Goal: Information Seeking & Learning: Find specific page/section

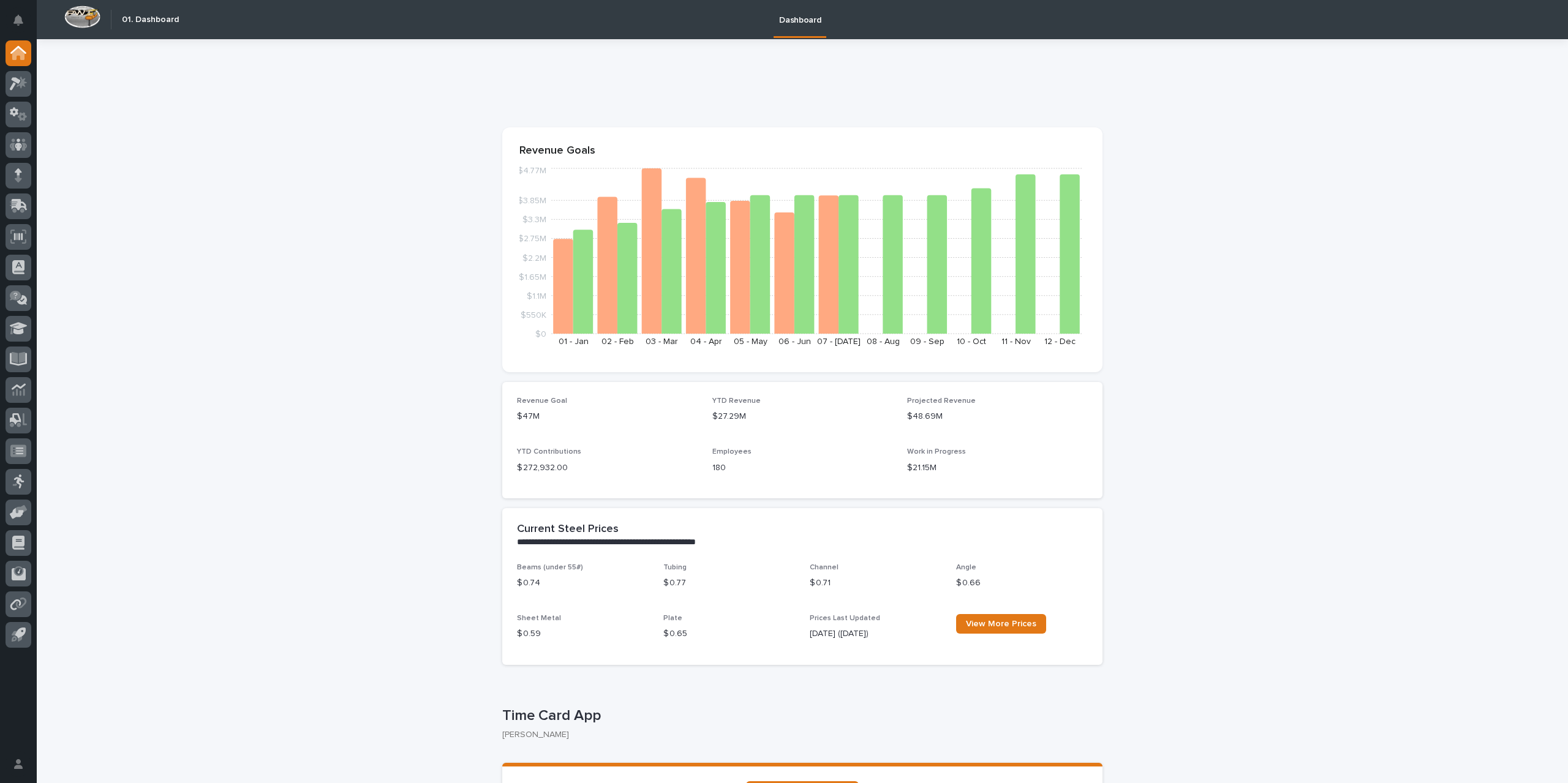
scroll to position [184, 0]
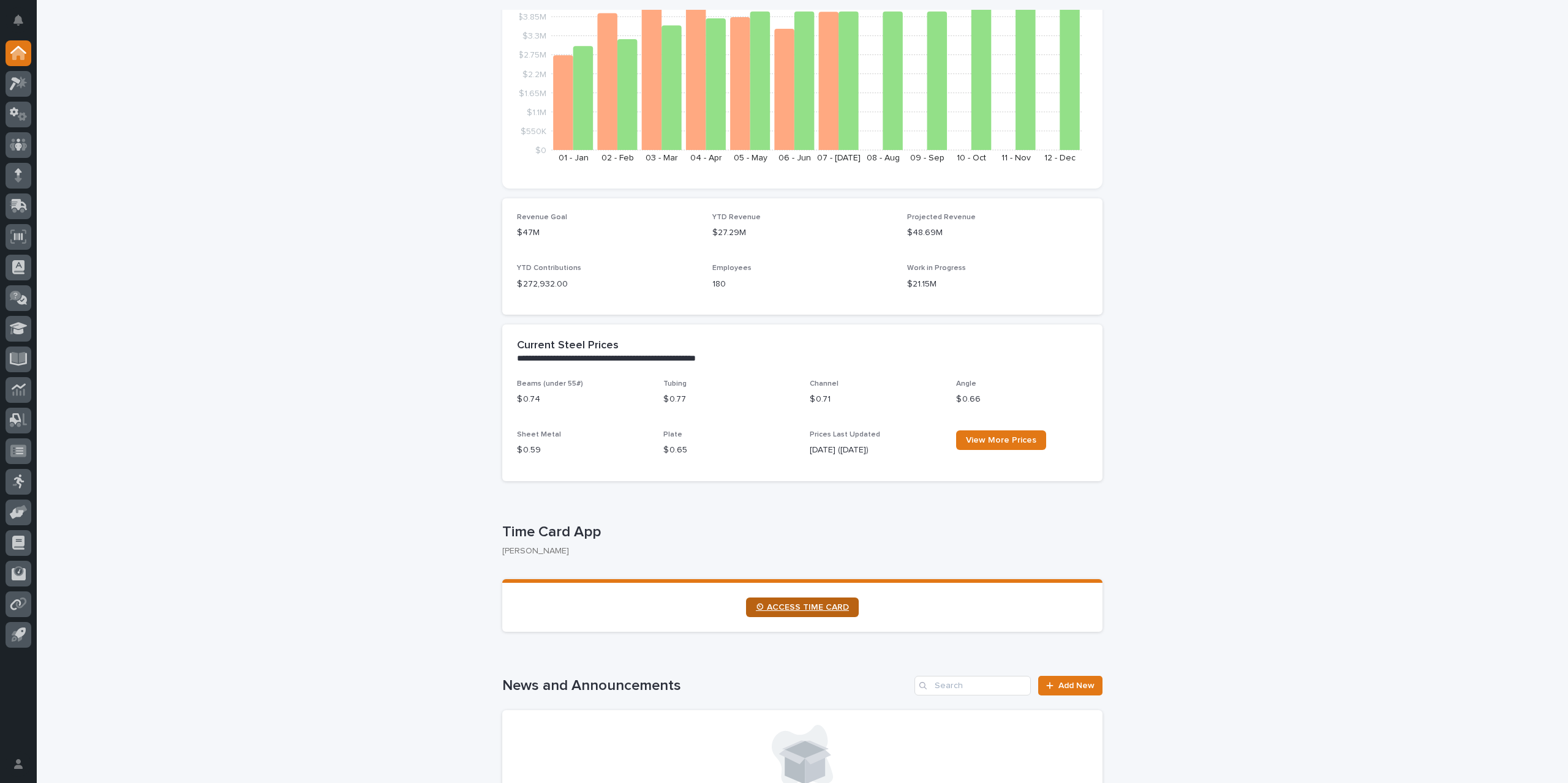
click at [803, 606] on span "⏲ ACCESS TIME CARD" at bounding box center [801, 608] width 93 height 9
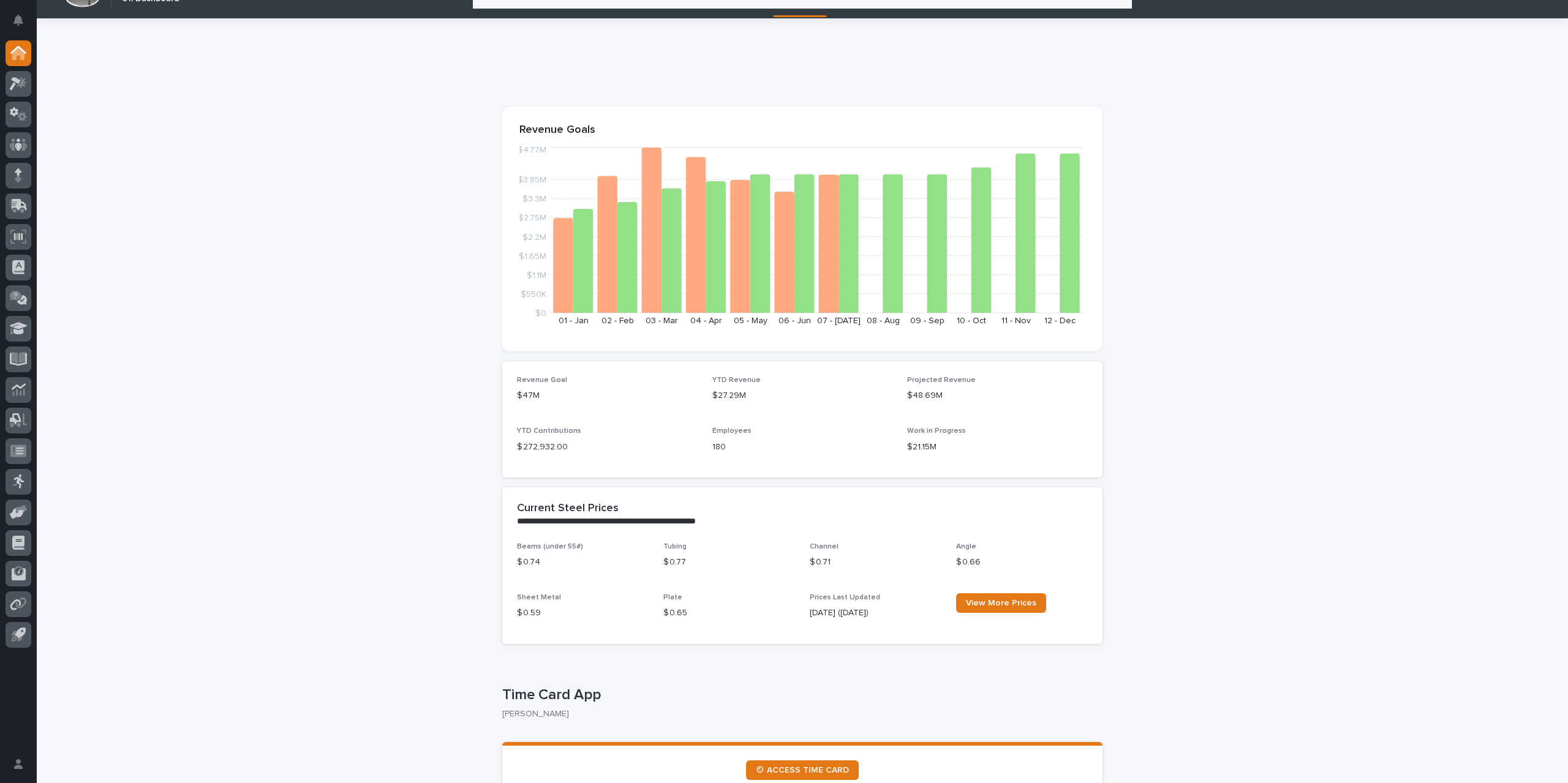
scroll to position [0, 0]
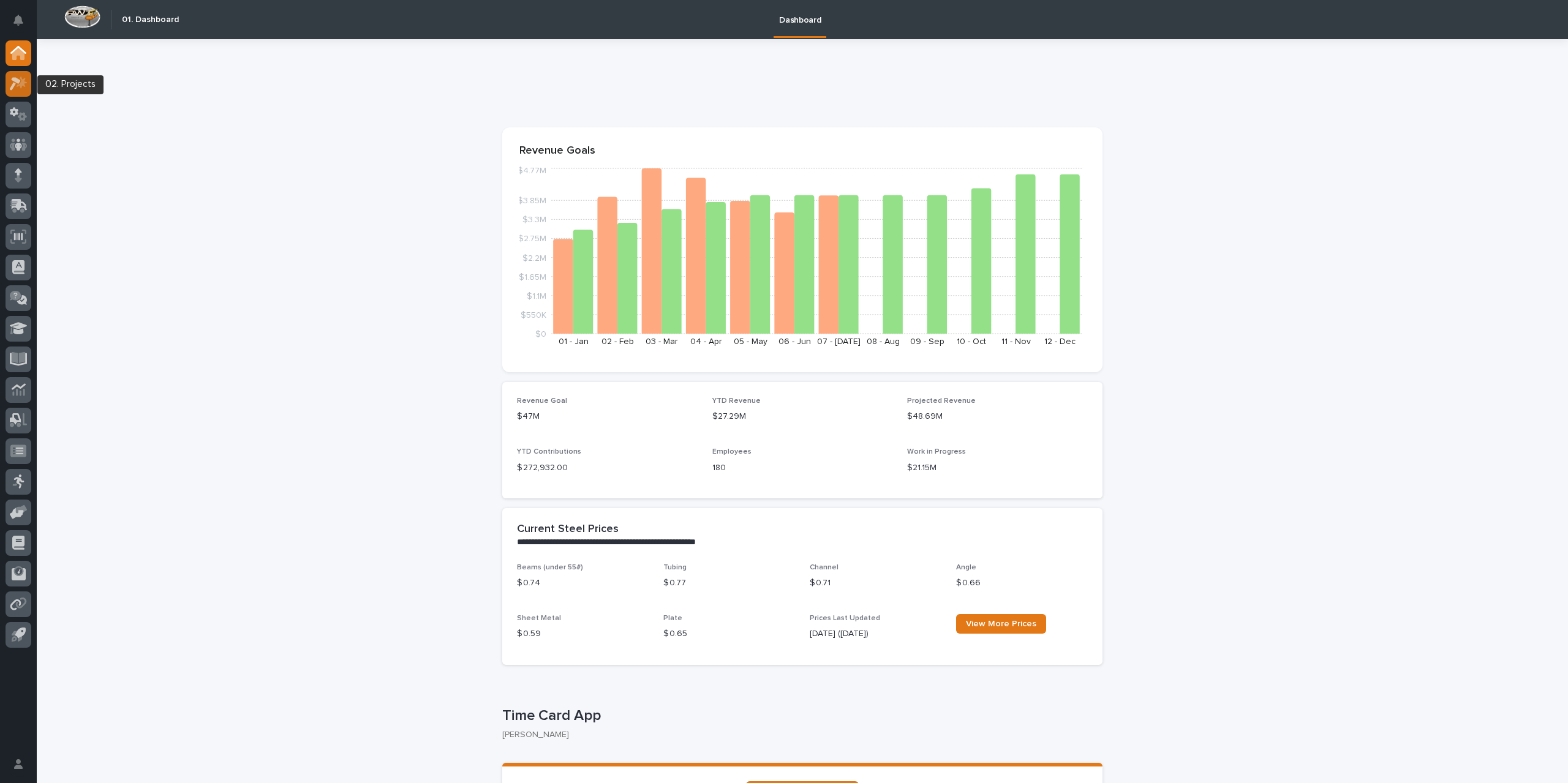
click at [17, 84] on icon at bounding box center [18, 83] width 17 height 14
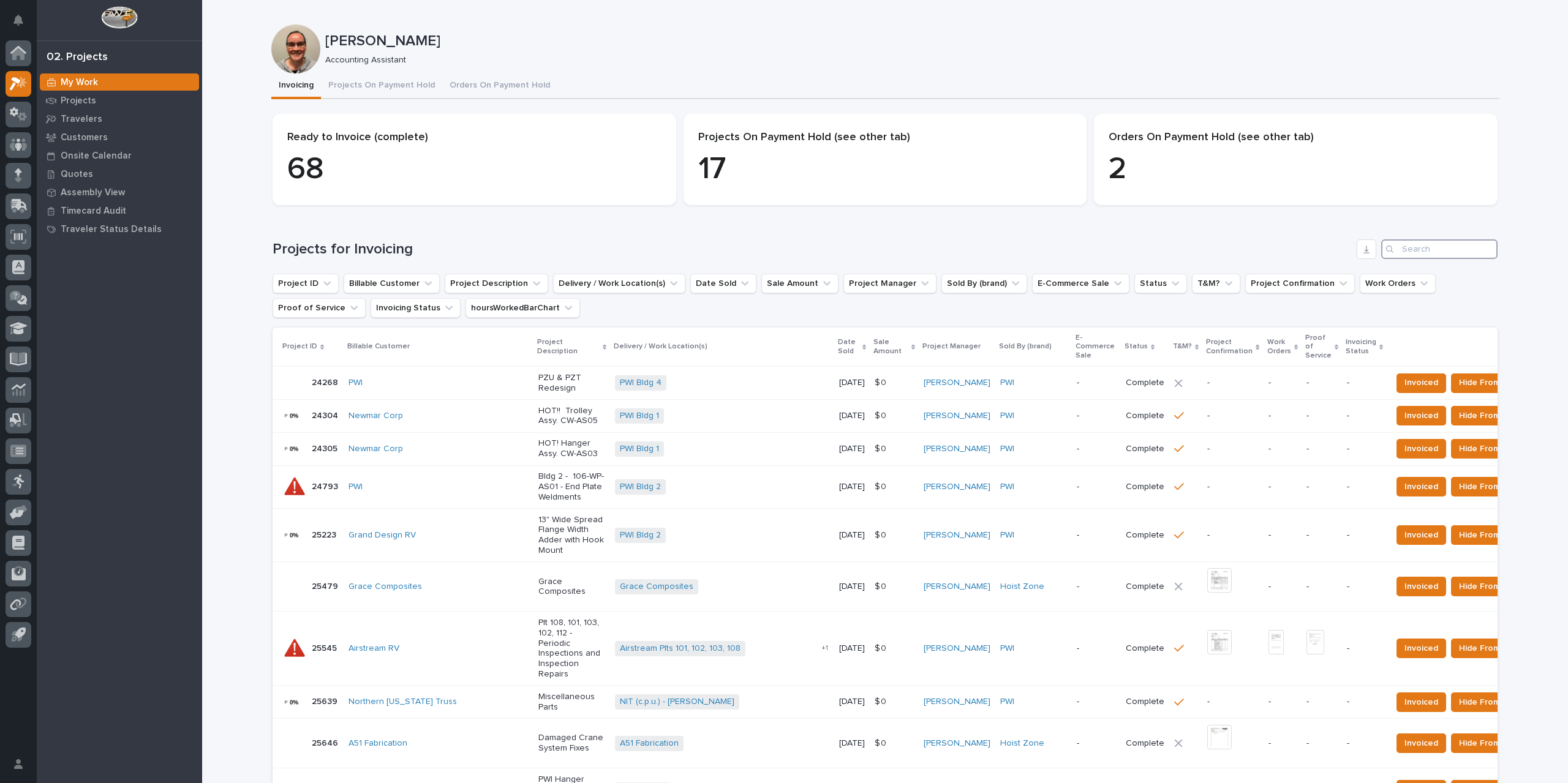
click at [1404, 240] on input "Search" at bounding box center [1440, 249] width 116 height 20
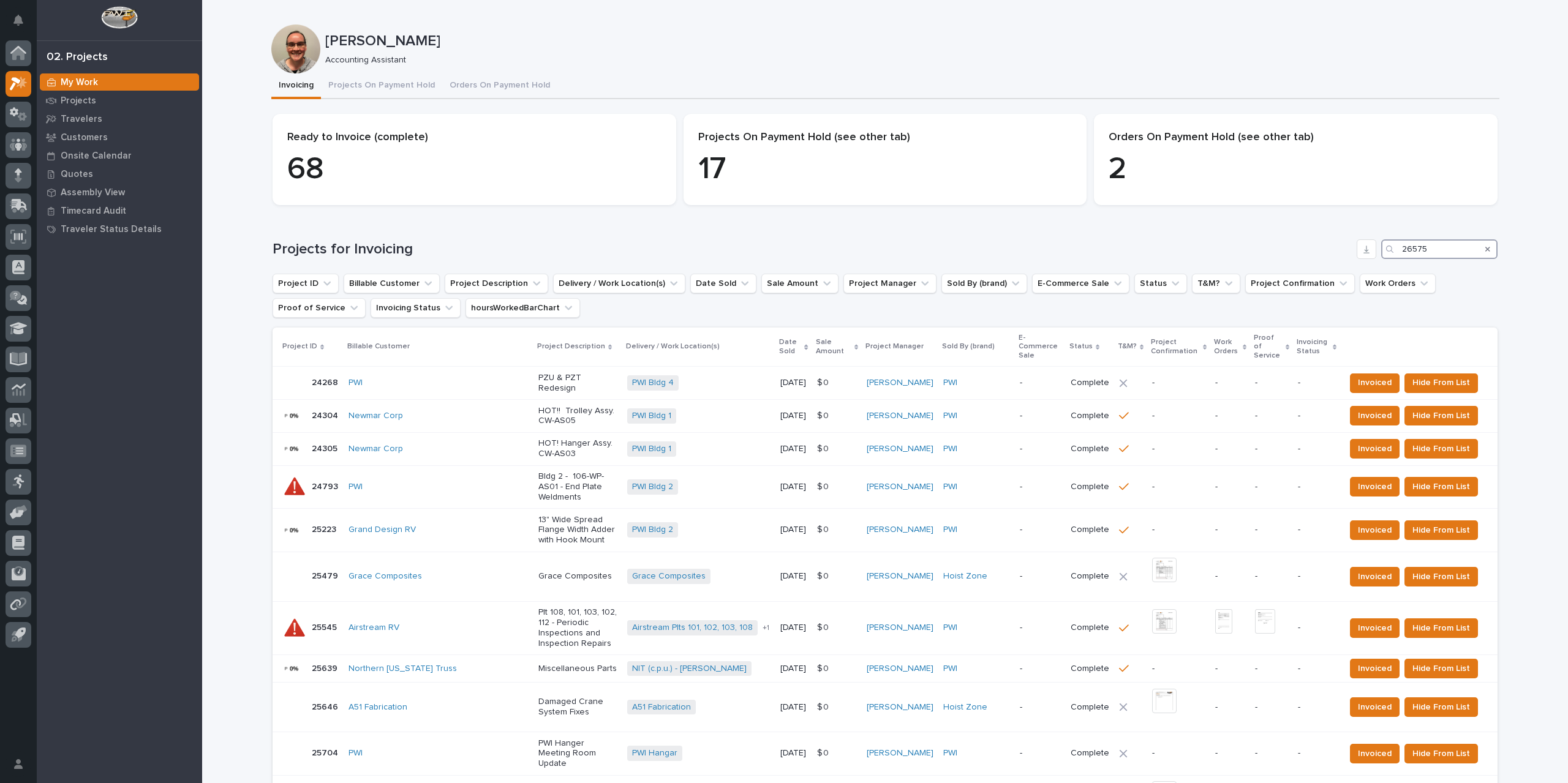
type input "26575"
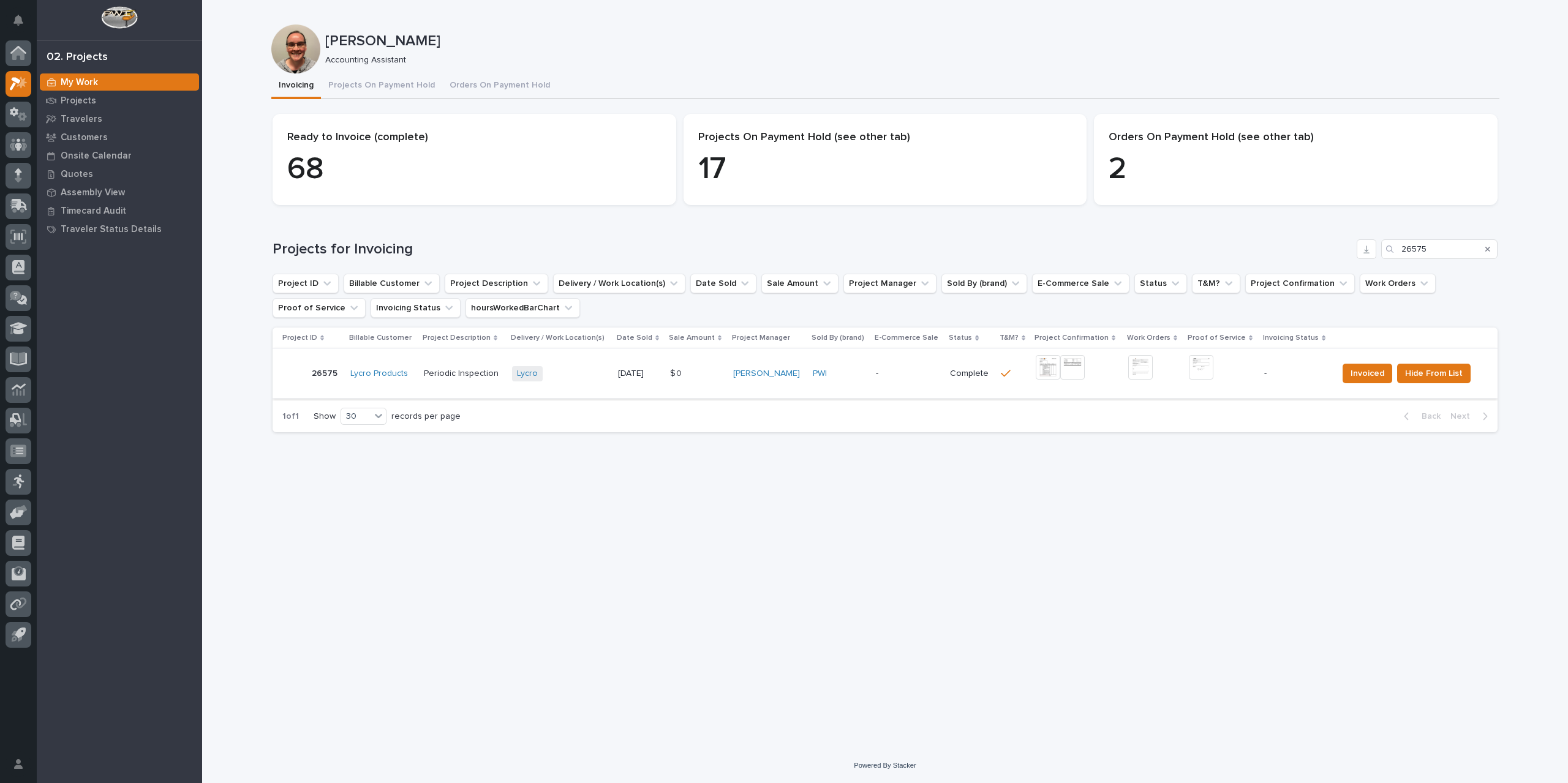
click at [1039, 370] on img at bounding box center [1048, 367] width 24 height 24
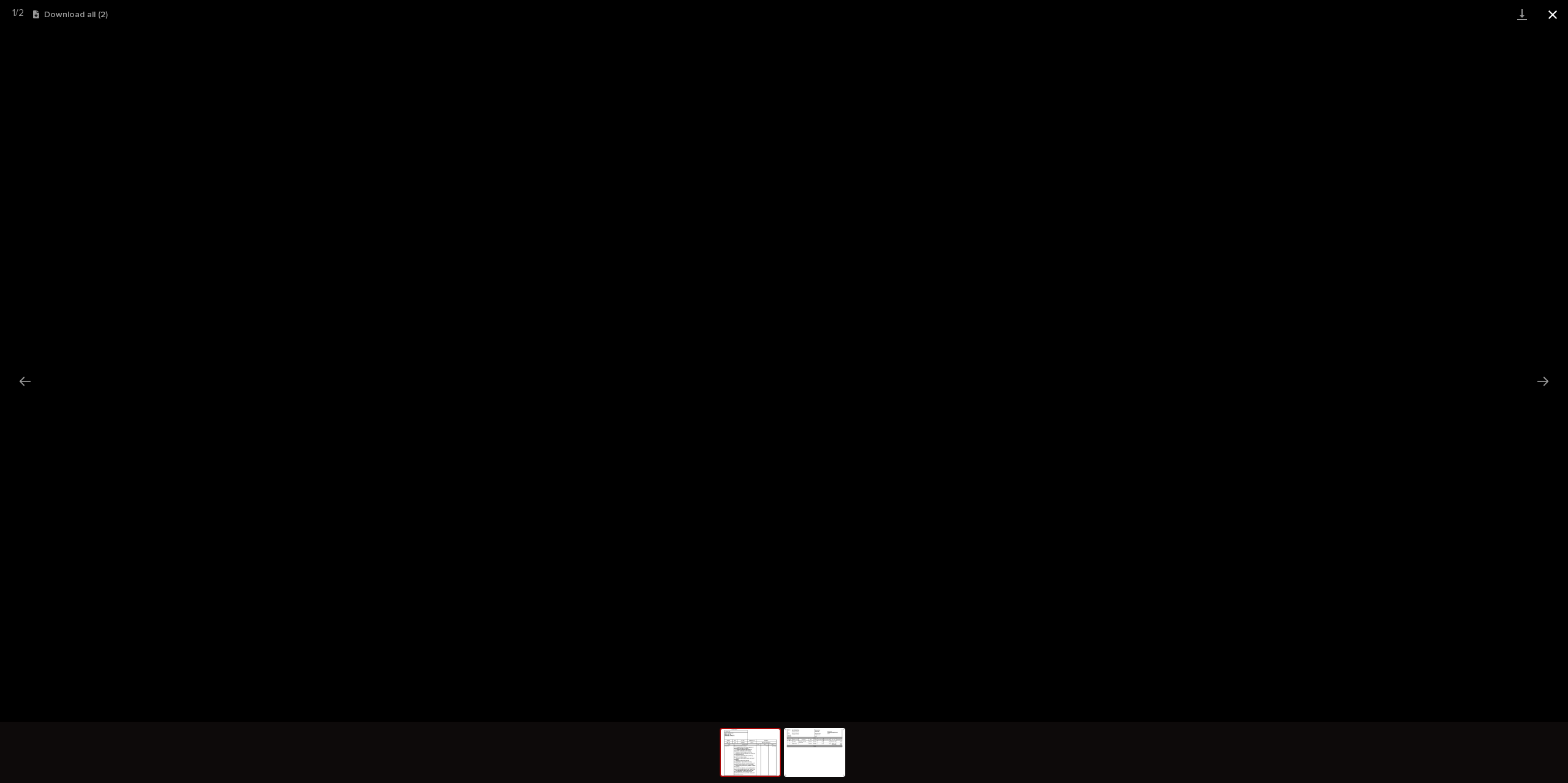
click at [1550, 14] on button "Close gallery" at bounding box center [1552, 14] width 30 height 29
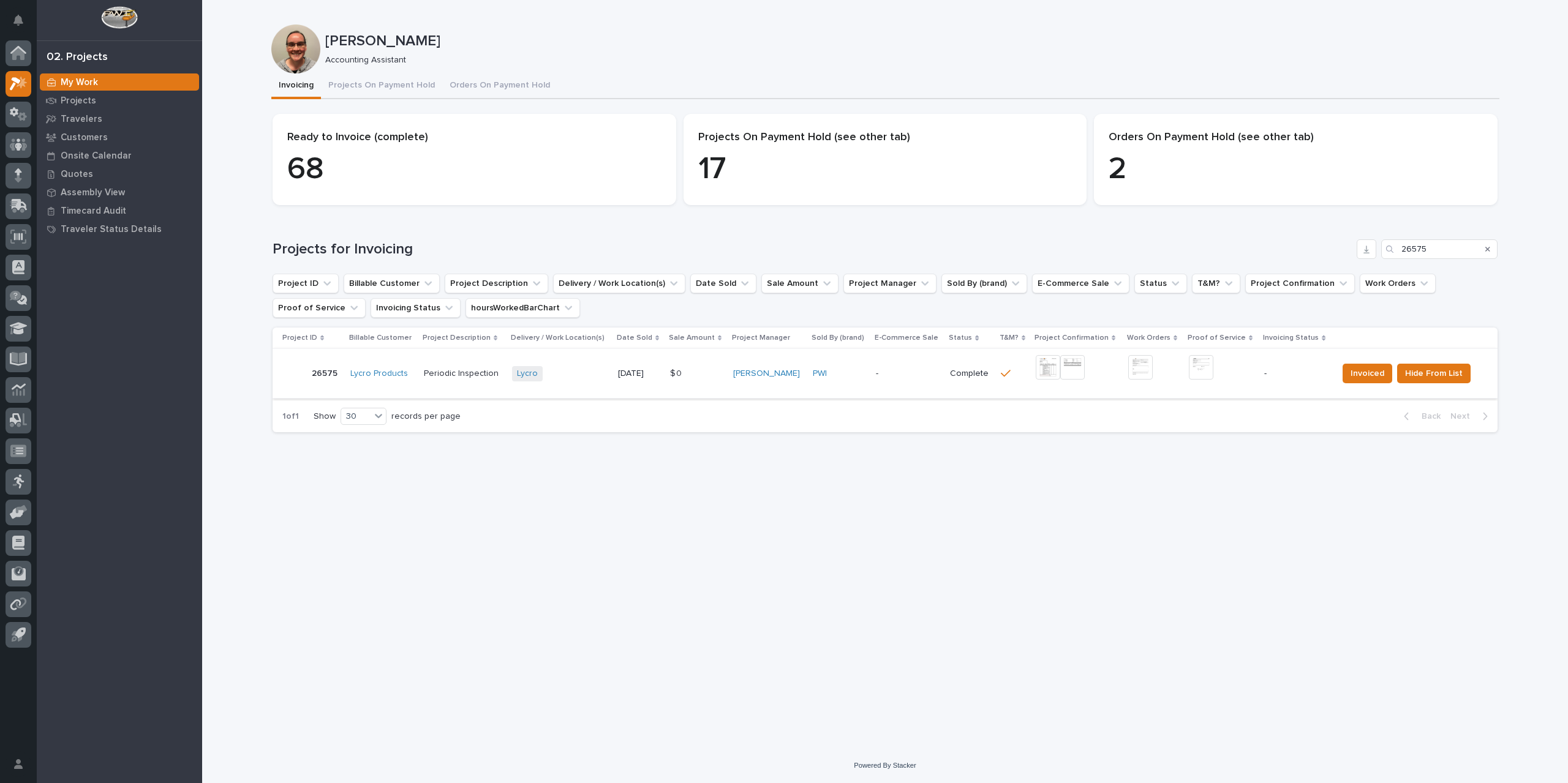
click at [1204, 373] on img at bounding box center [1201, 367] width 24 height 24
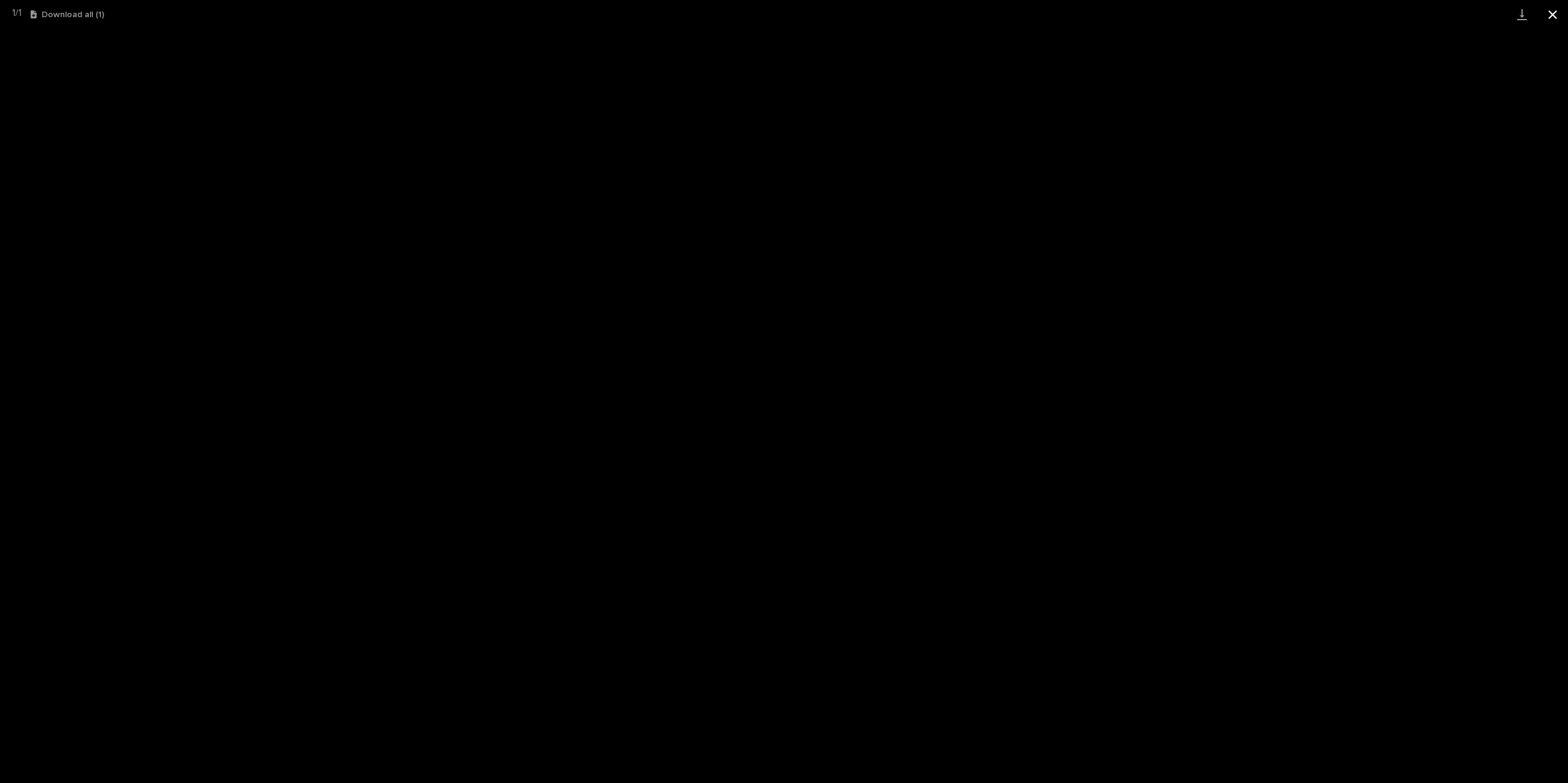
click at [1551, 16] on button "Close gallery" at bounding box center [1552, 14] width 30 height 29
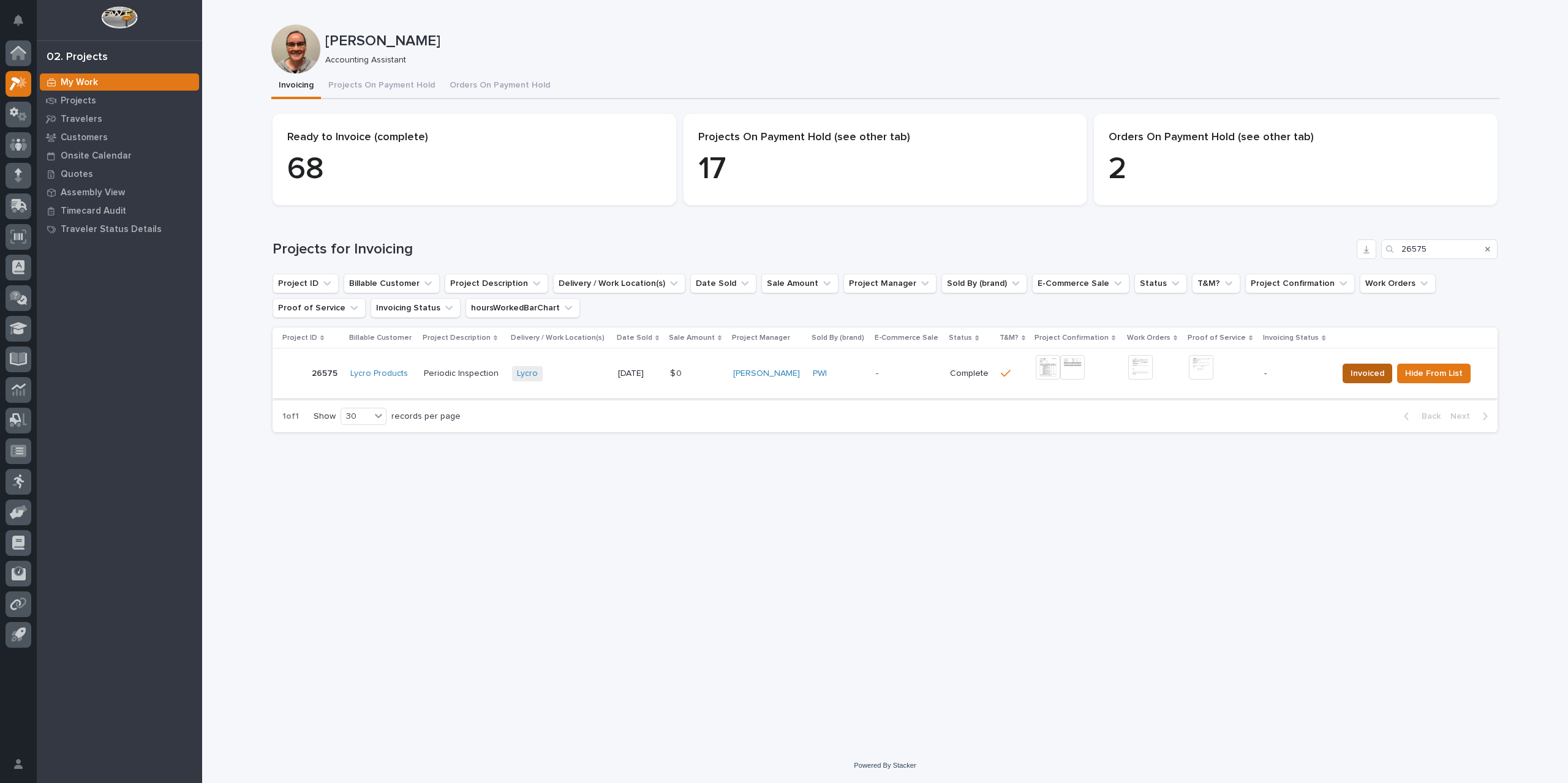
click at [1354, 374] on span "Invoiced" at bounding box center [1367, 373] width 34 height 15
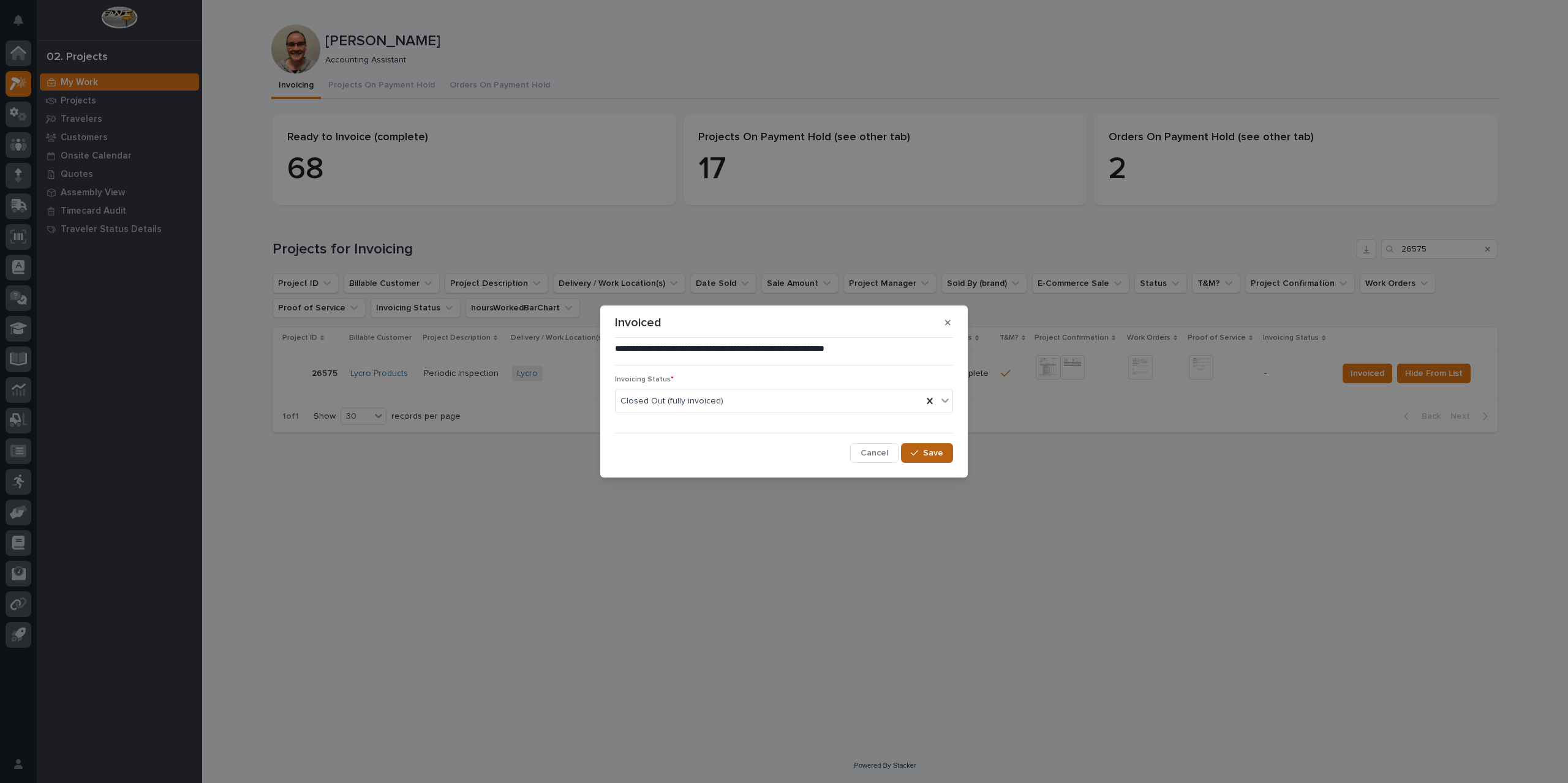
click at [926, 451] on span "Save" at bounding box center [932, 453] width 20 height 11
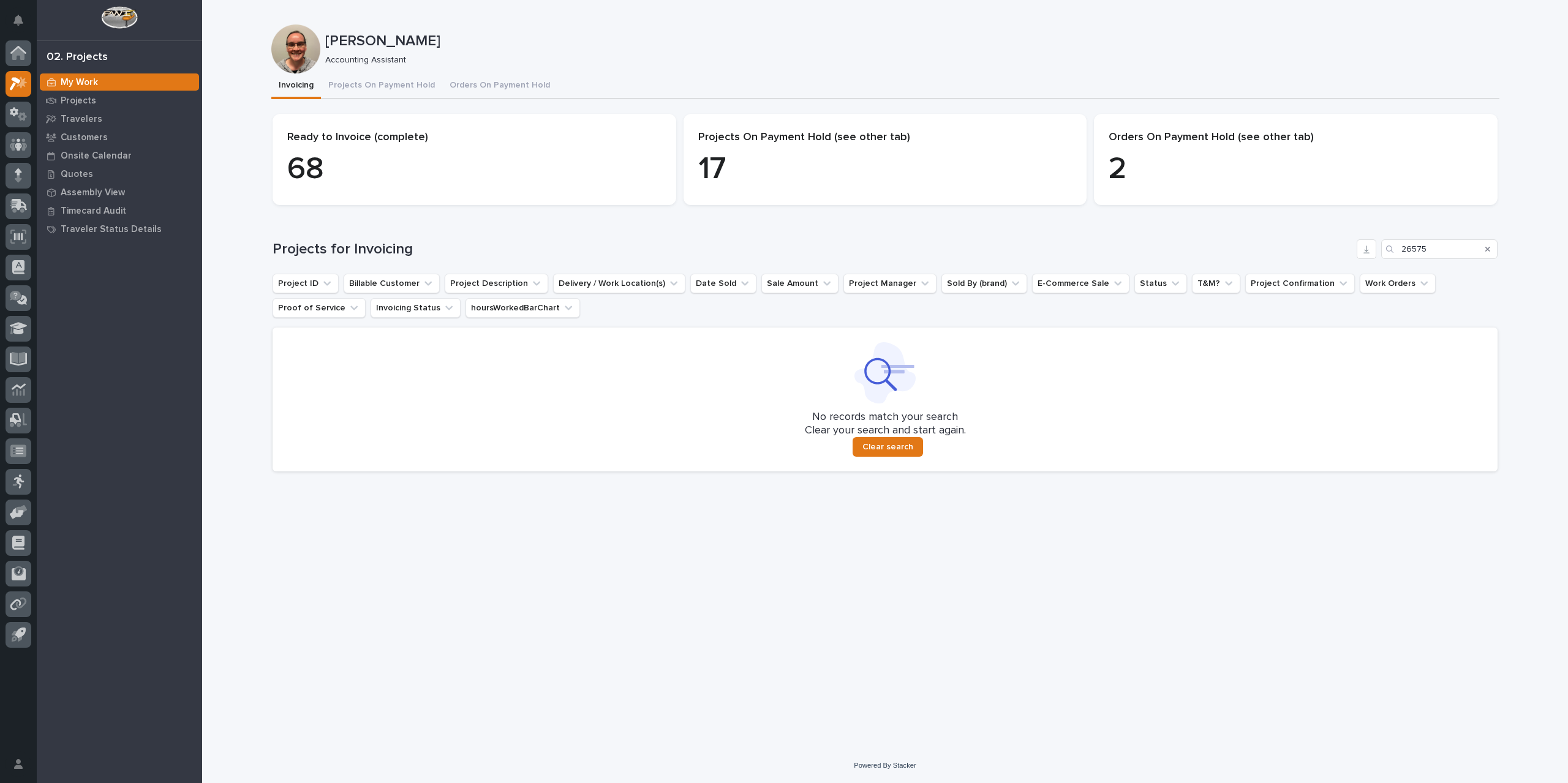
click at [1487, 247] on icon "Search" at bounding box center [1488, 249] width 5 height 7
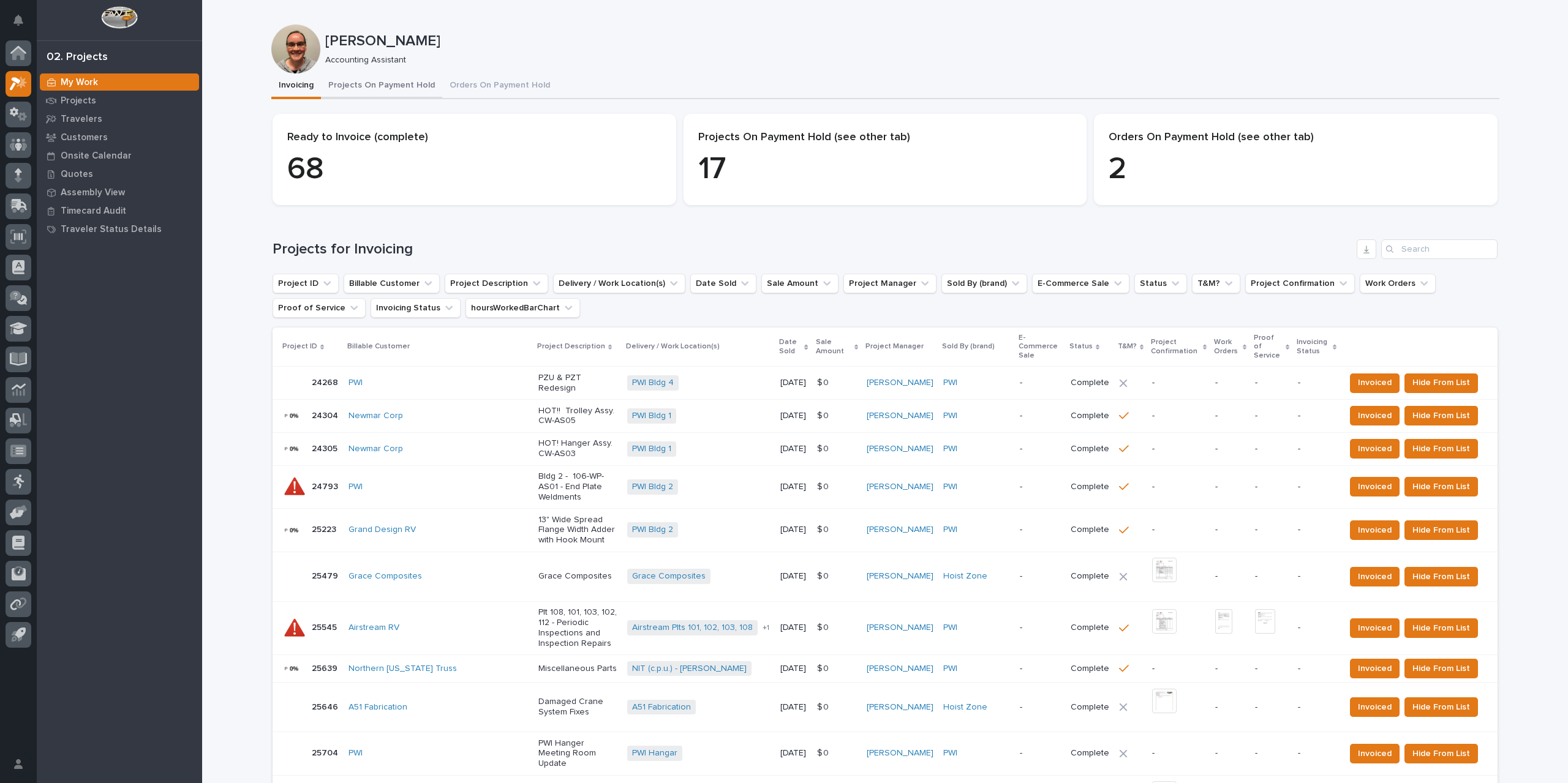
click at [382, 87] on button "Projects On Payment Hold" at bounding box center [382, 87] width 122 height 26
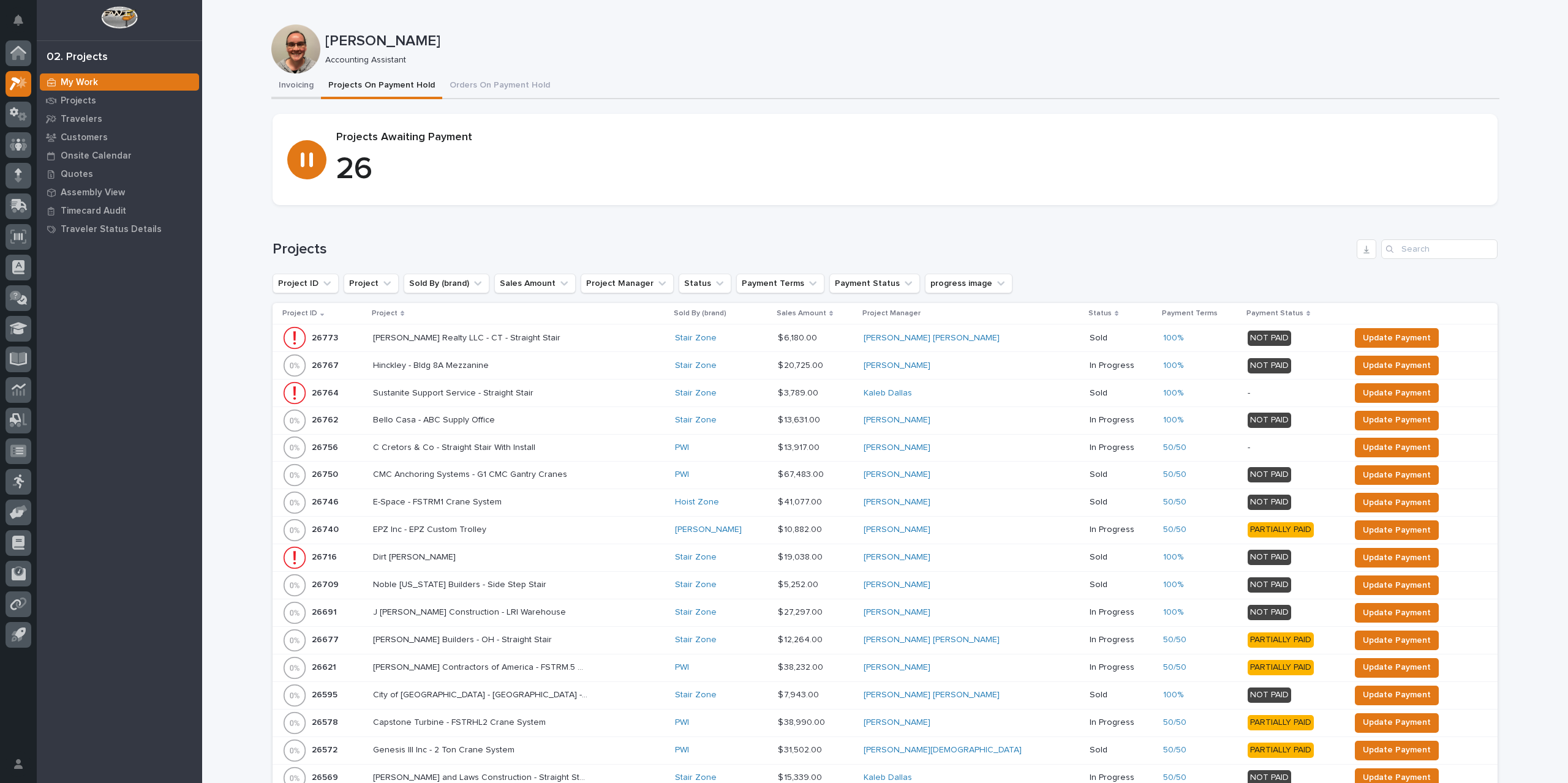
click at [292, 85] on button "Invoicing" at bounding box center [295, 87] width 49 height 26
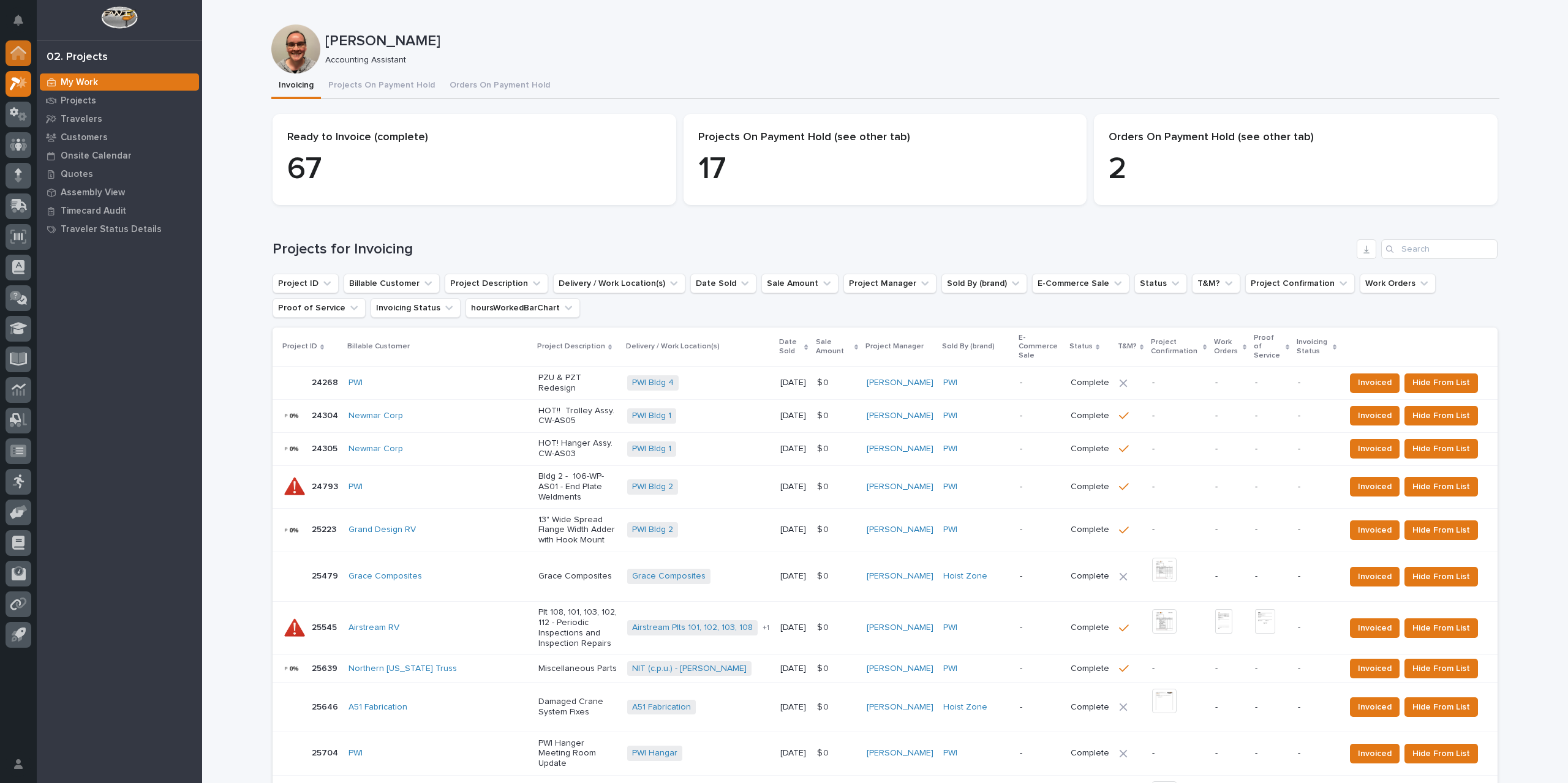
click at [11, 49] on icon at bounding box center [18, 53] width 16 height 14
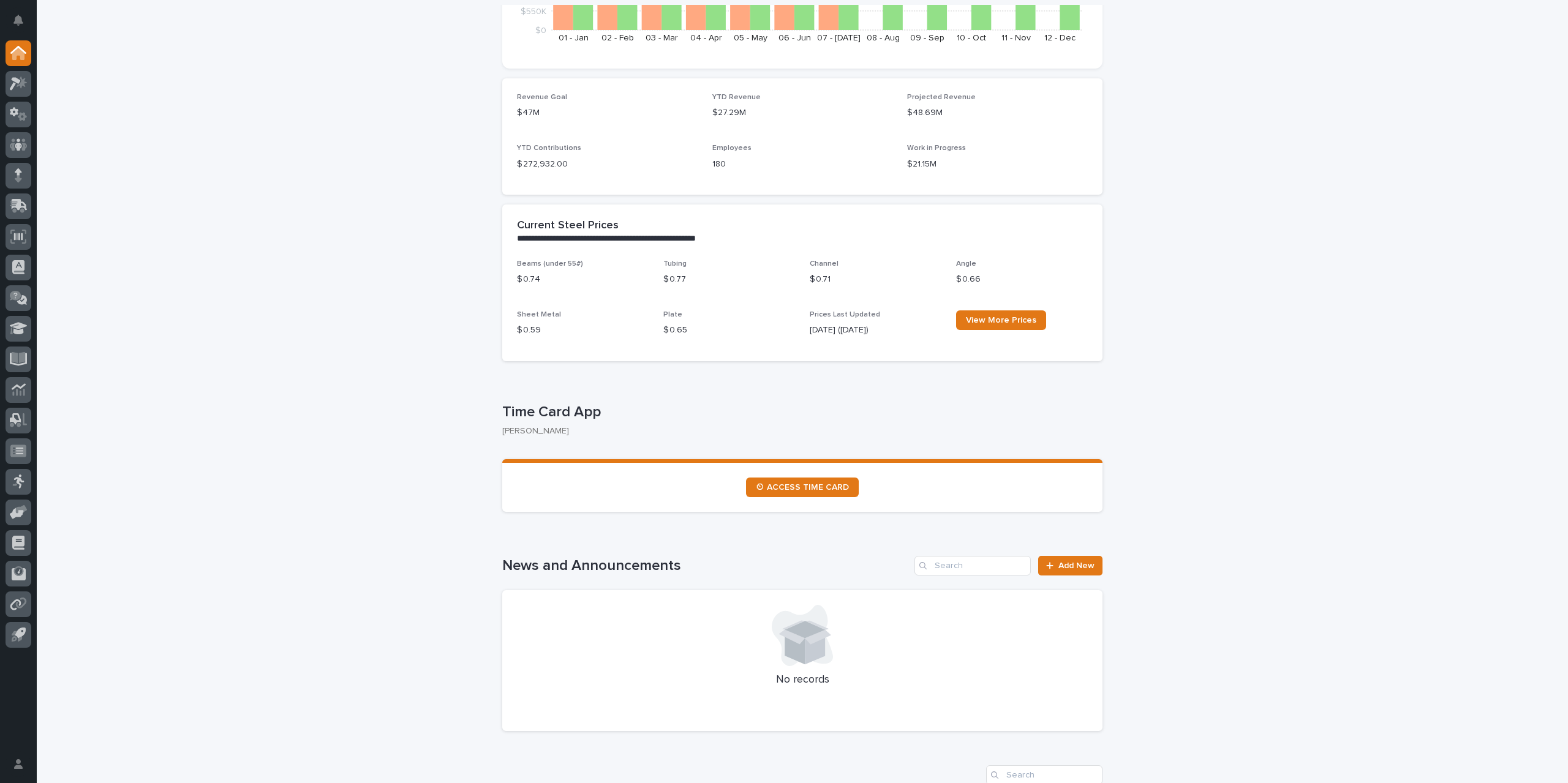
scroll to position [306, 0]
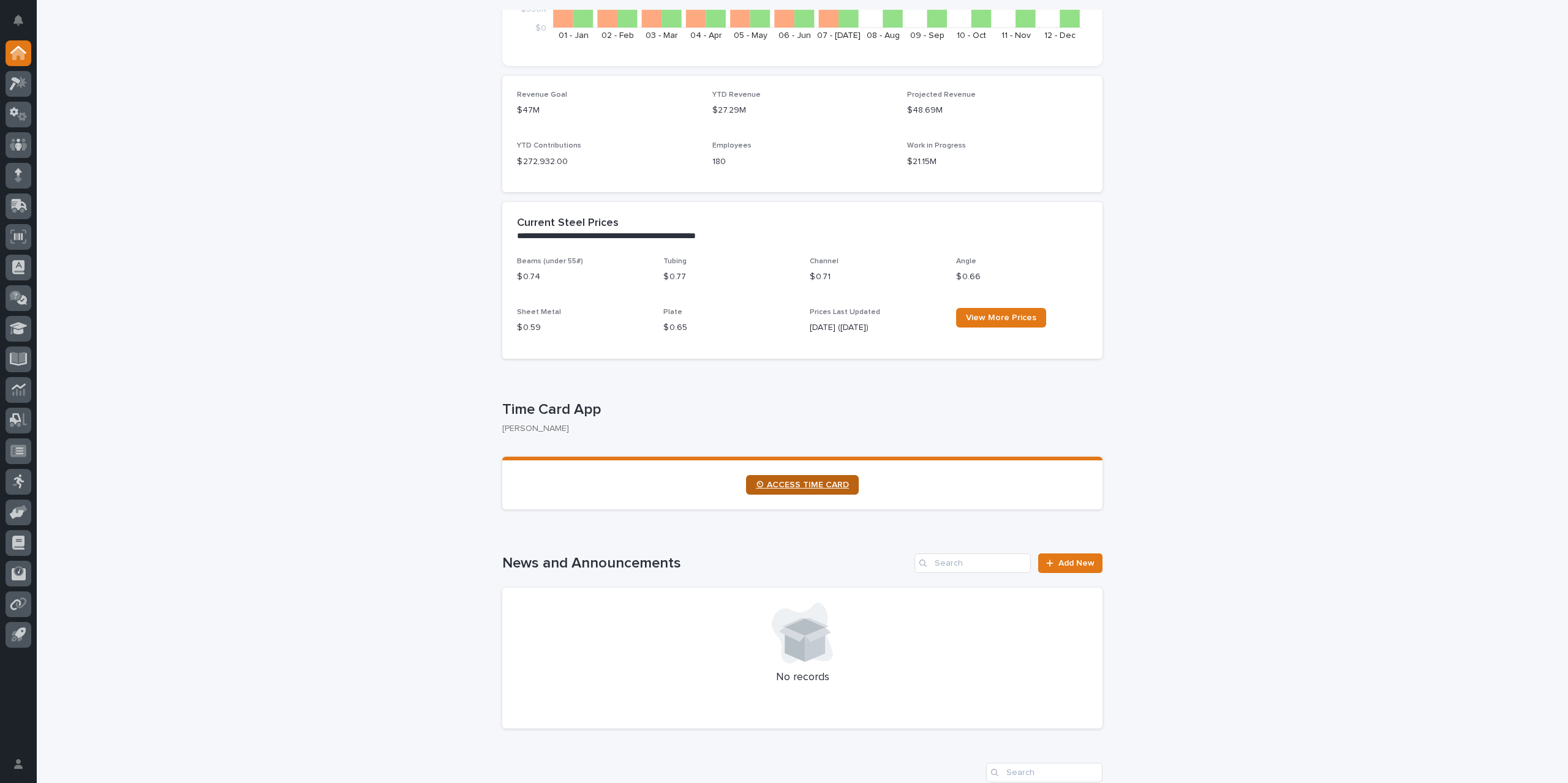
click at [788, 490] on link "⏲ ACCESS TIME CARD" at bounding box center [802, 484] width 113 height 20
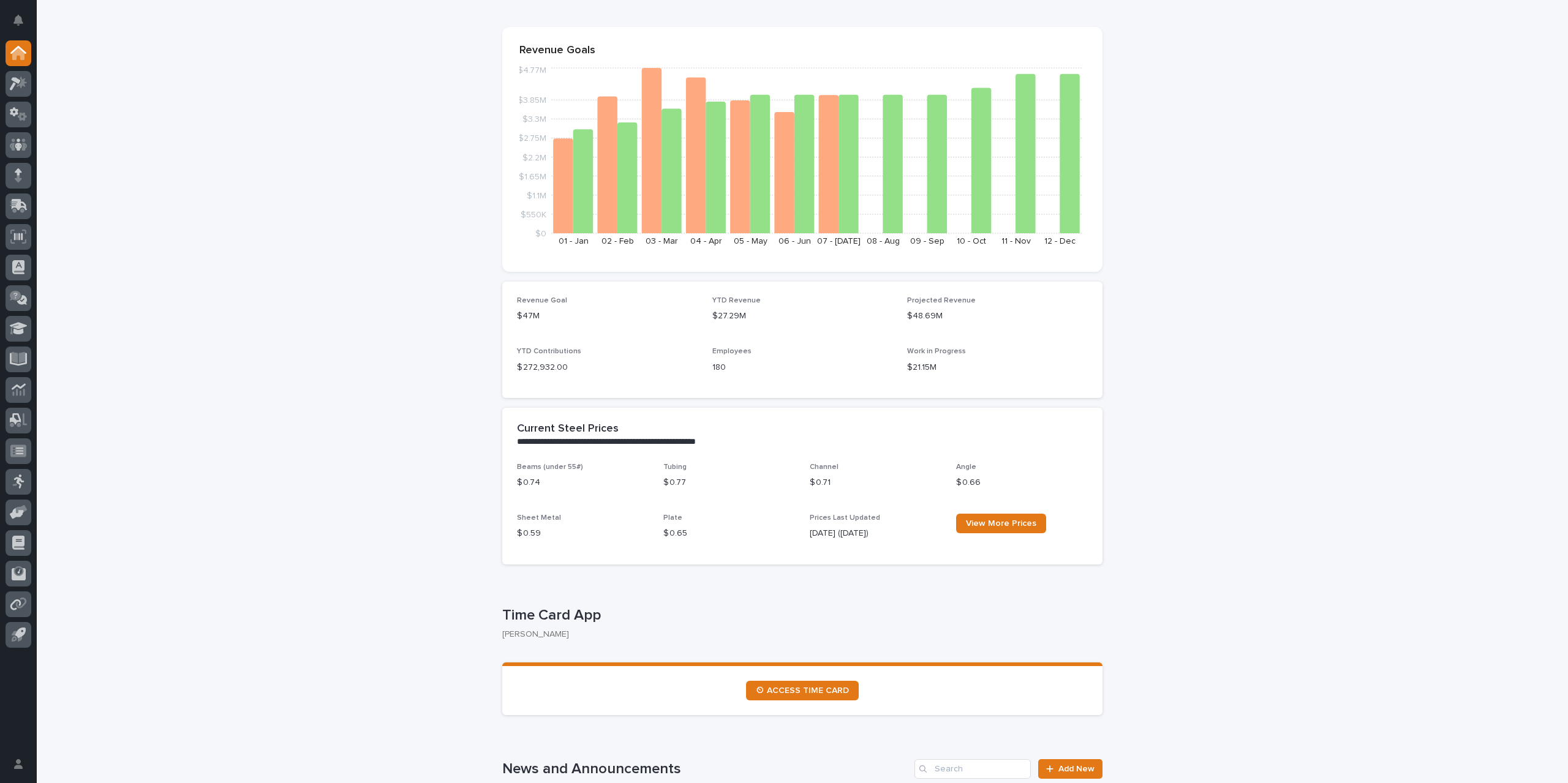
scroll to position [245, 0]
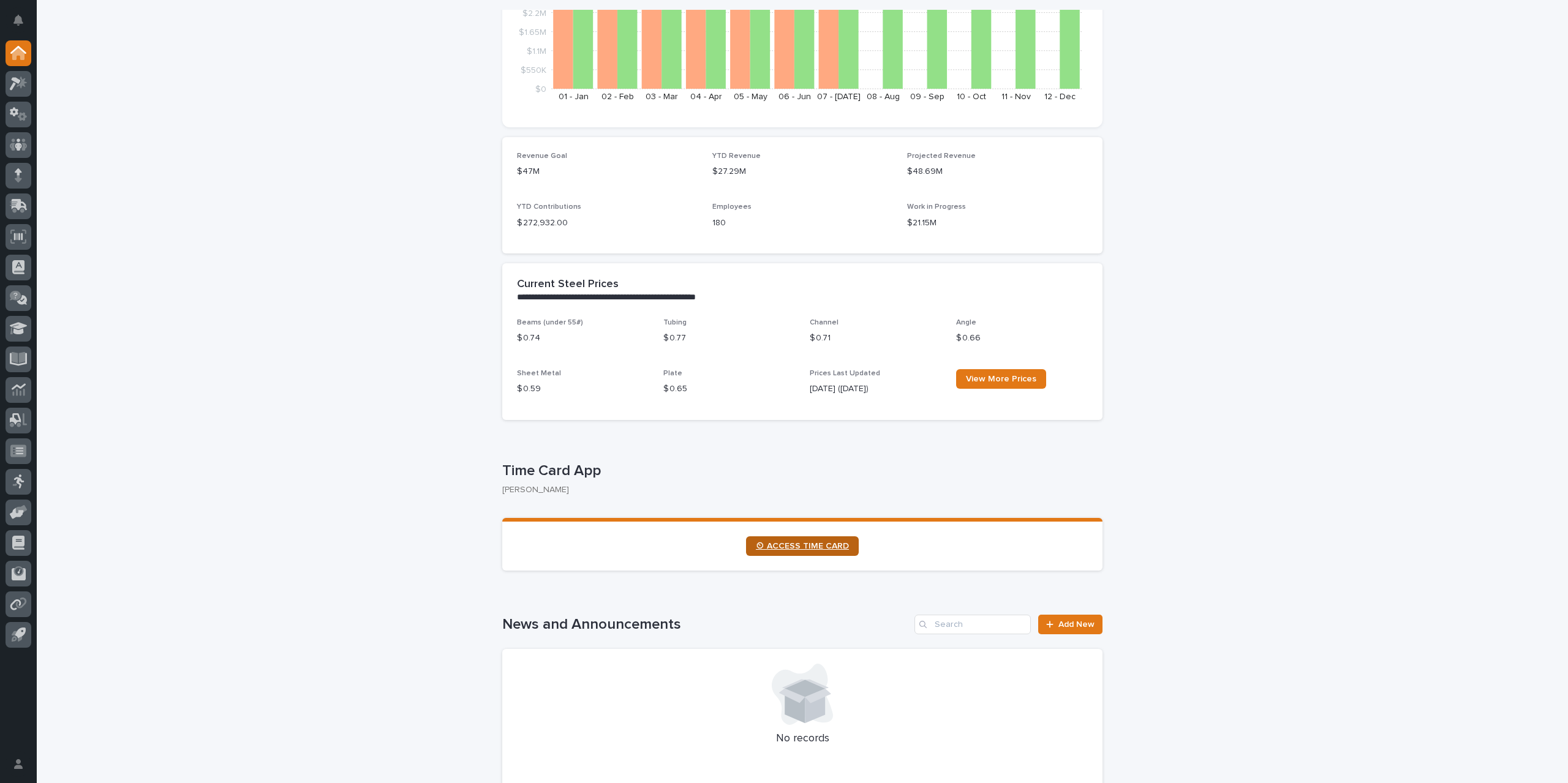
click at [803, 549] on span "⏲ ACCESS TIME CARD" at bounding box center [801, 546] width 93 height 9
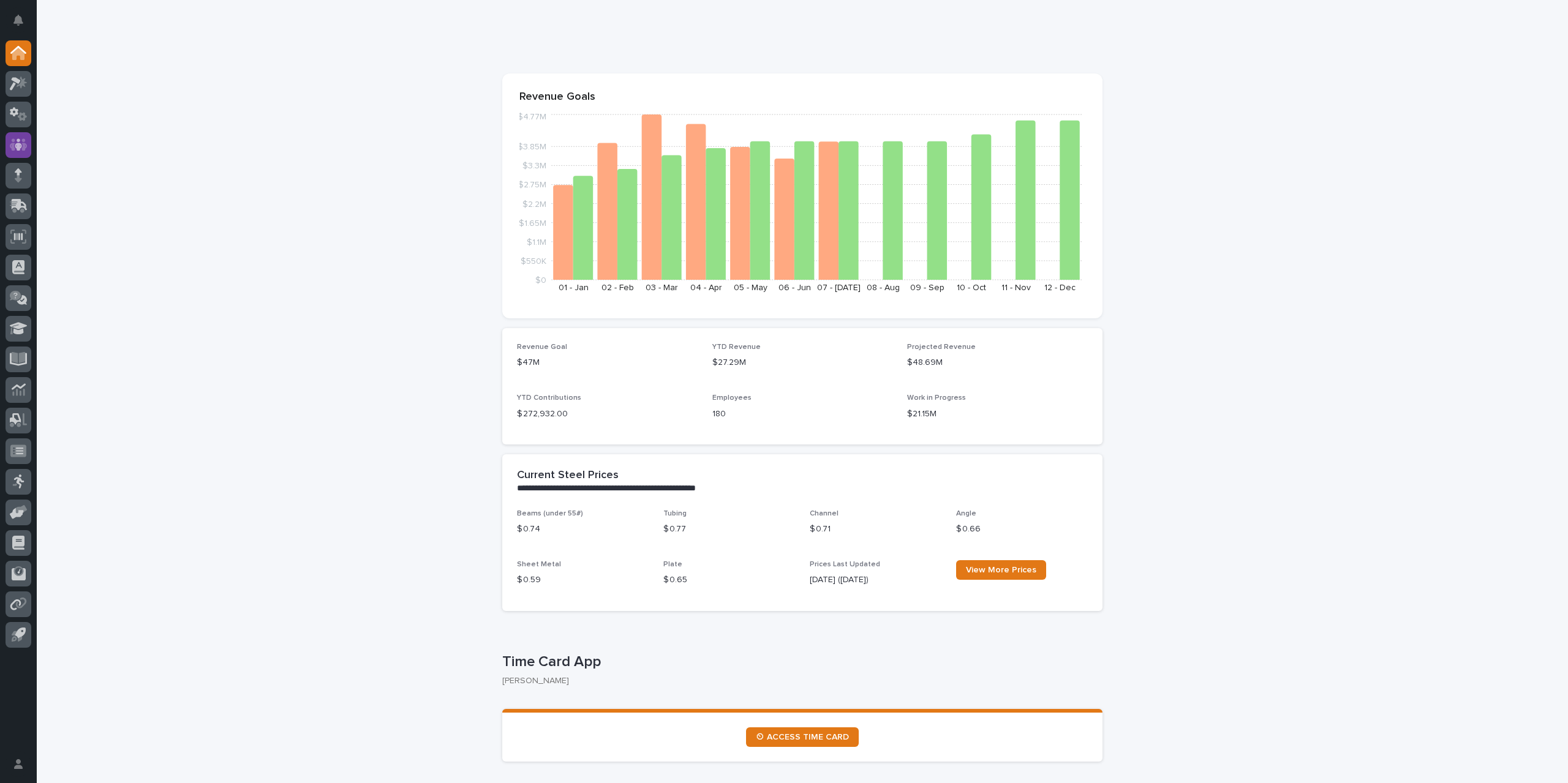
scroll to position [0, 0]
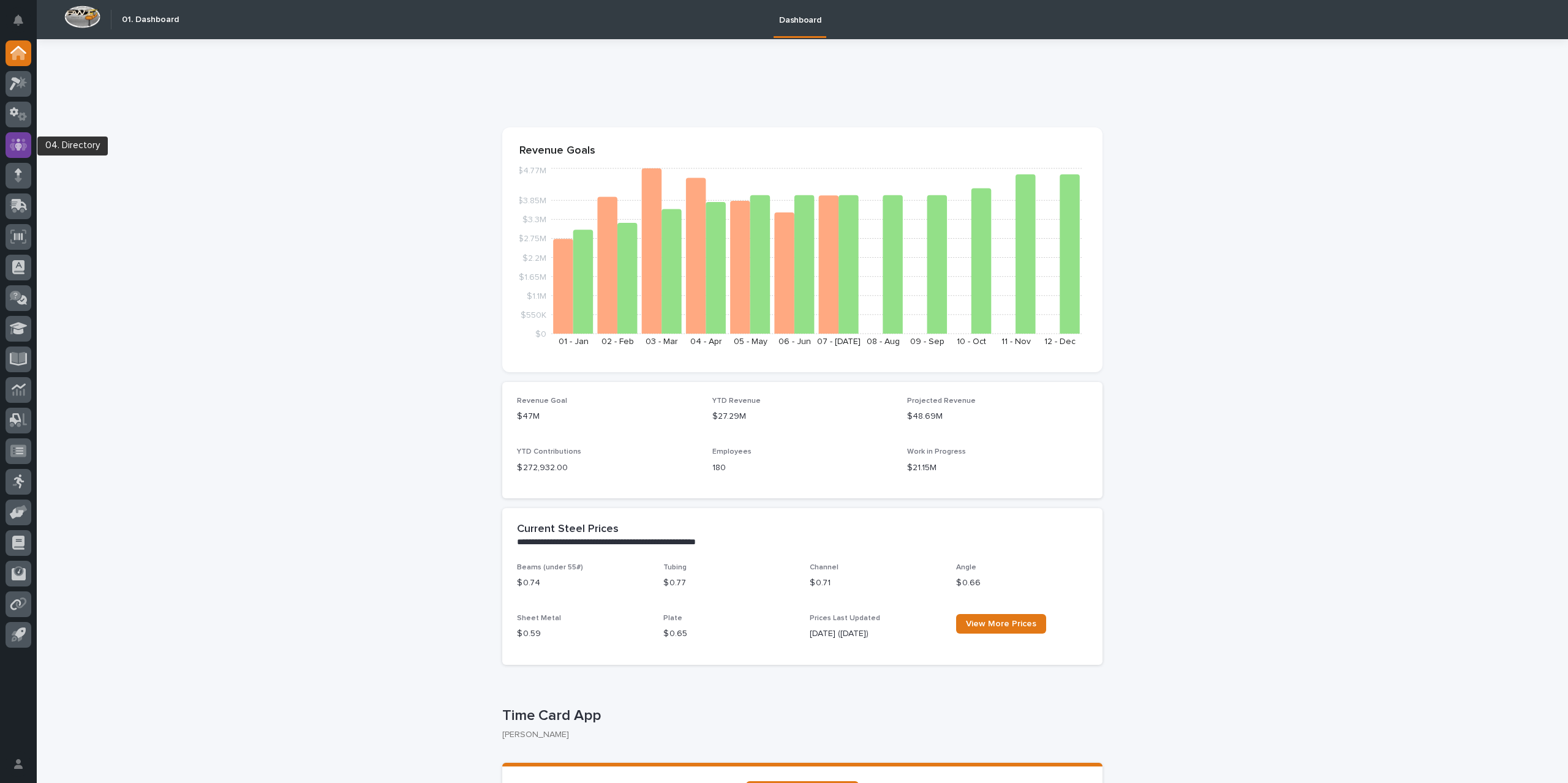
click at [15, 139] on icon at bounding box center [18, 144] width 17 height 12
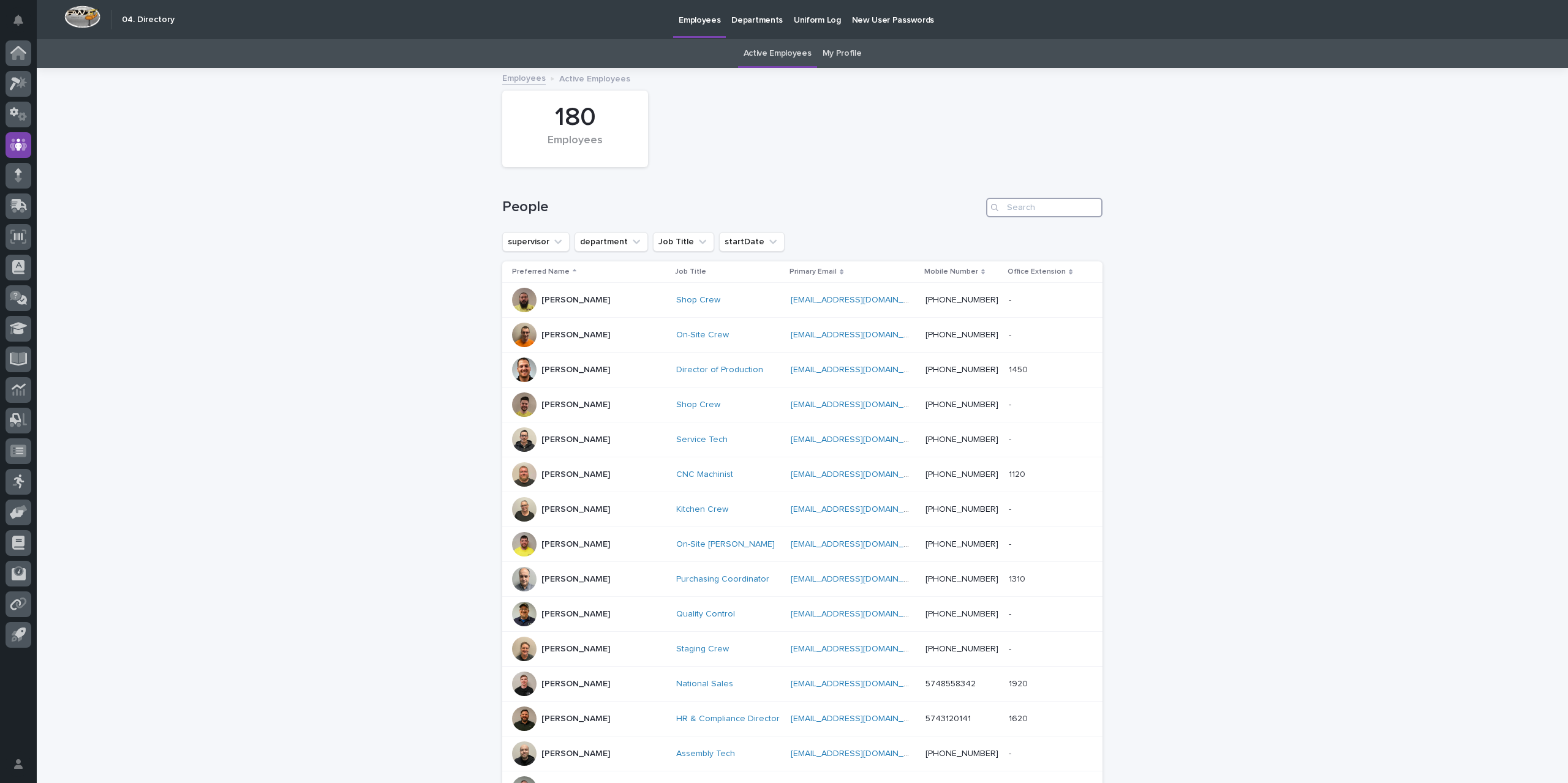
click at [1051, 201] on input "Search" at bounding box center [1044, 207] width 116 height 20
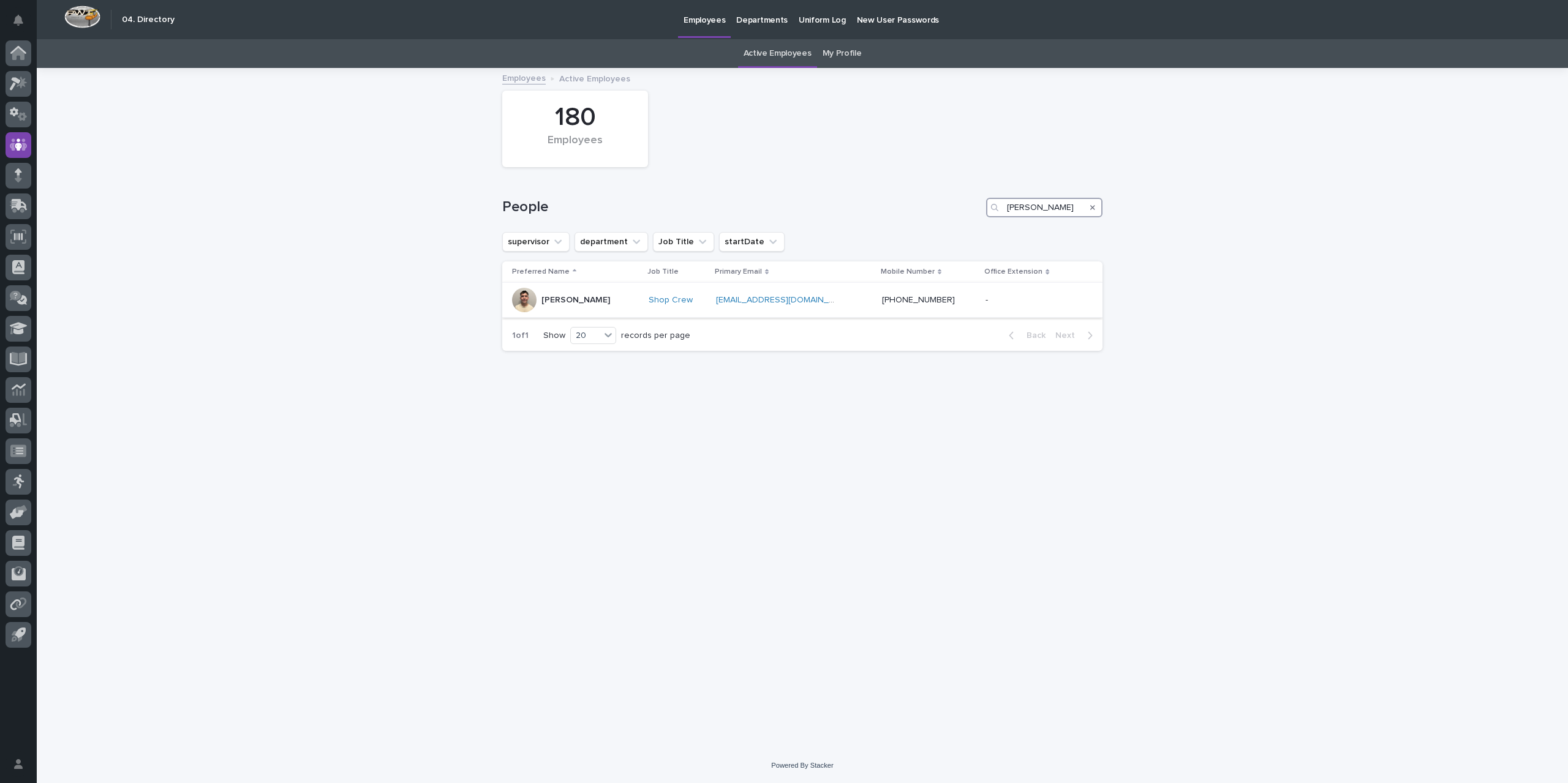
type input "[PERSON_NAME]"
click at [629, 297] on div "[PERSON_NAME]" at bounding box center [576, 300] width 127 height 24
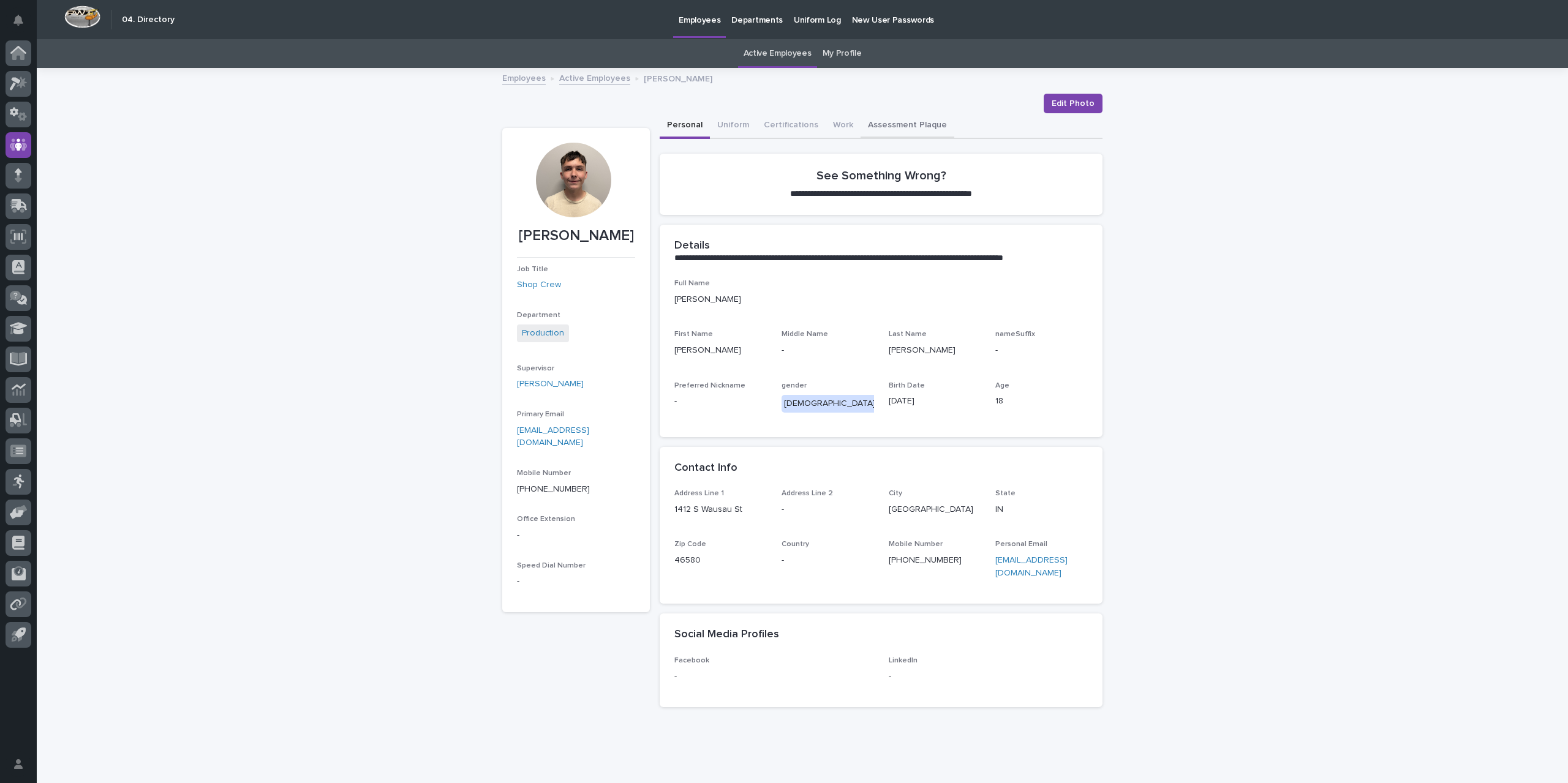
click at [881, 124] on button "Assessment Plaque" at bounding box center [907, 126] width 94 height 26
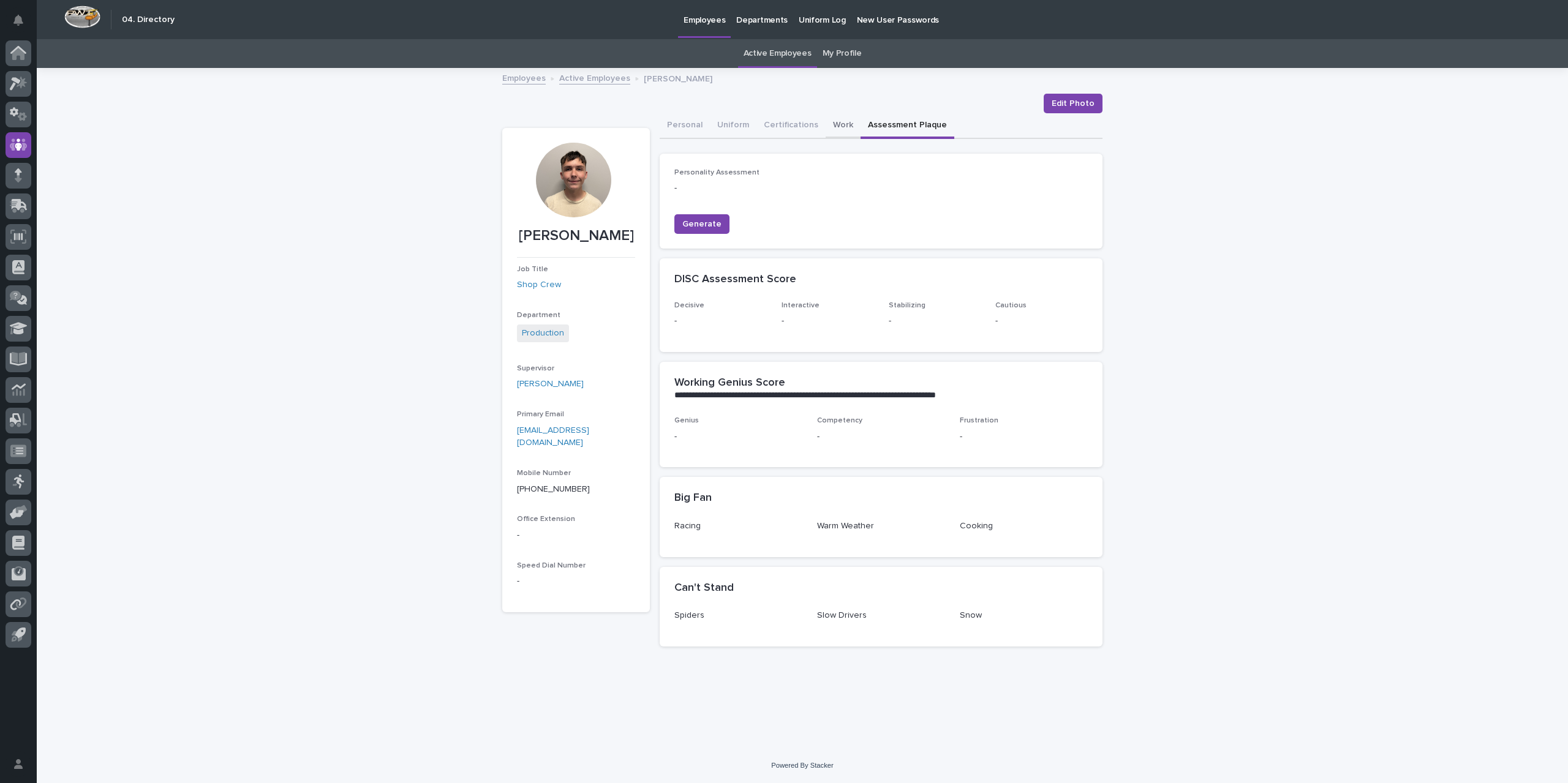
click at [827, 120] on button "Work" at bounding box center [843, 126] width 35 height 26
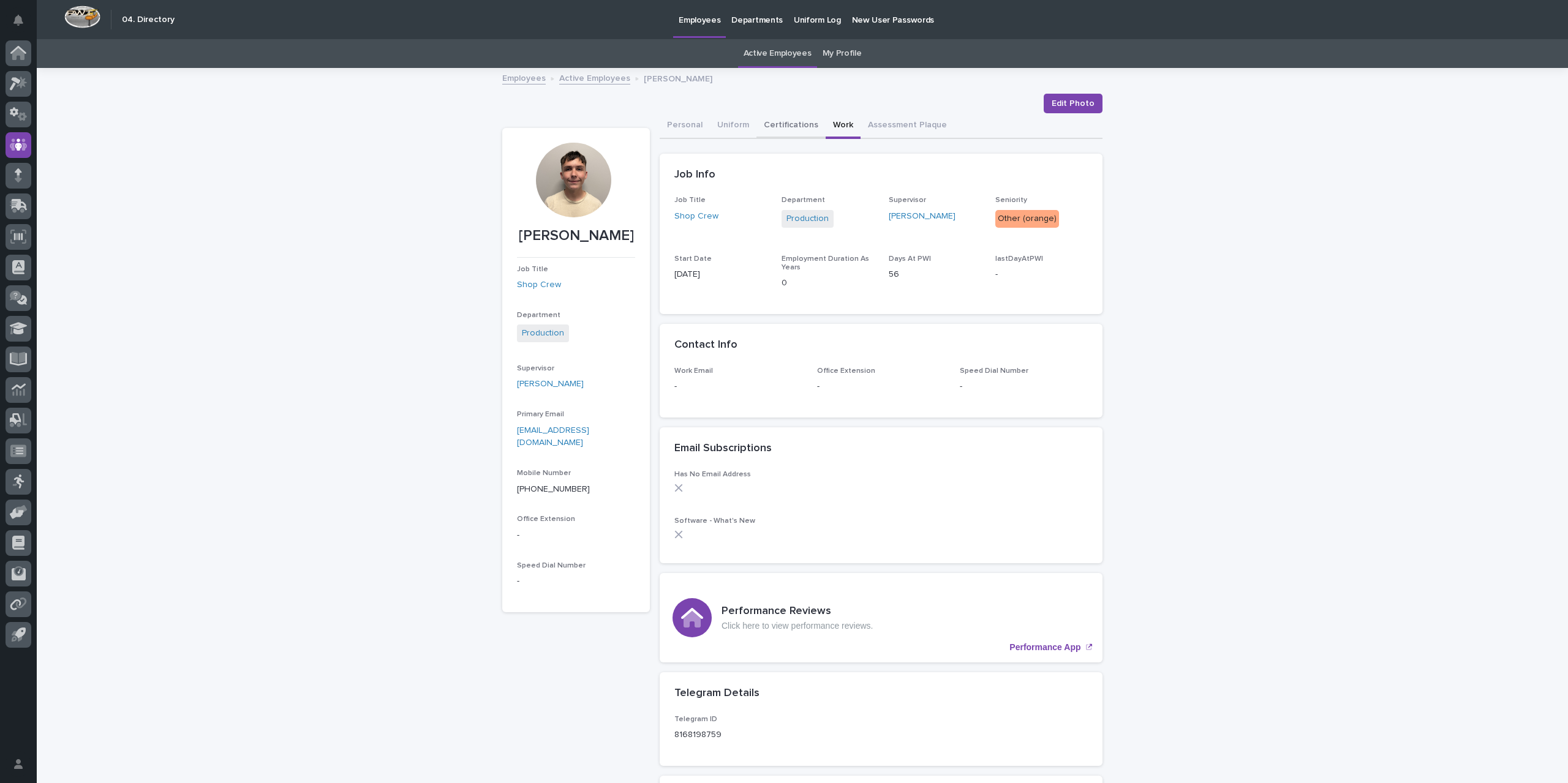
click at [778, 120] on button "Certifications" at bounding box center [791, 126] width 69 height 26
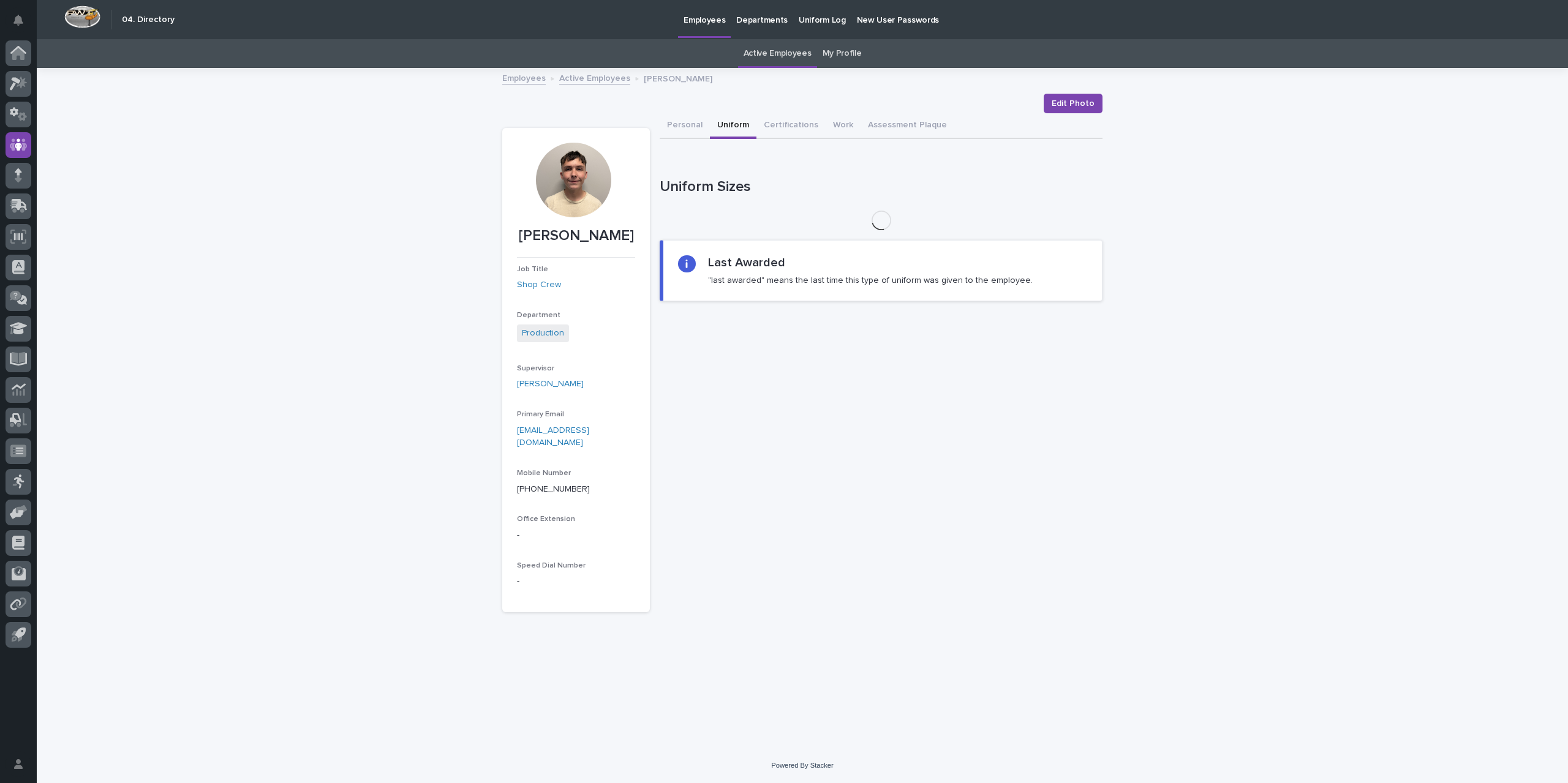
click at [725, 120] on button "Uniform" at bounding box center [734, 126] width 47 height 26
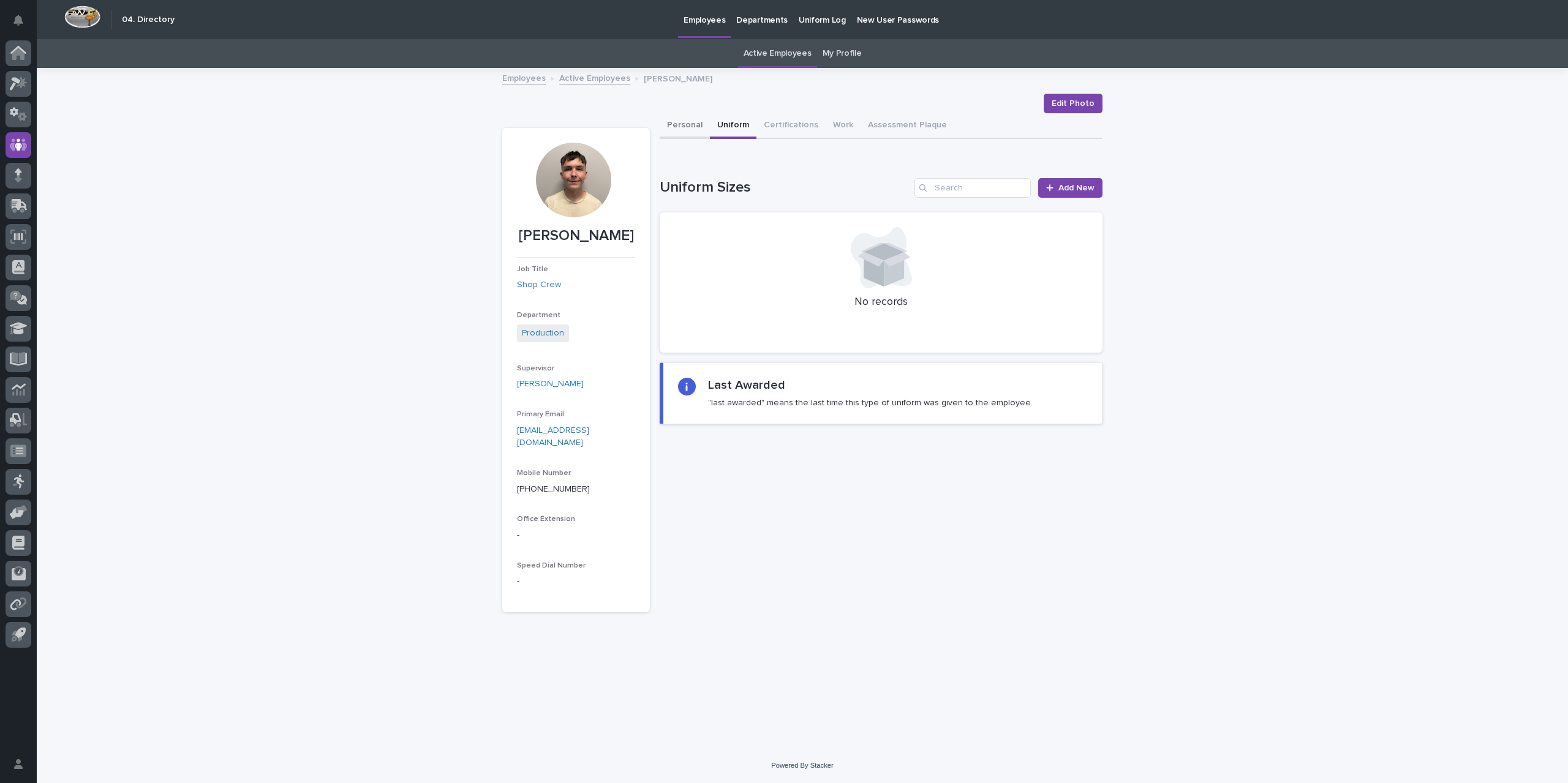
click at [685, 123] on button "Personal" at bounding box center [685, 126] width 50 height 26
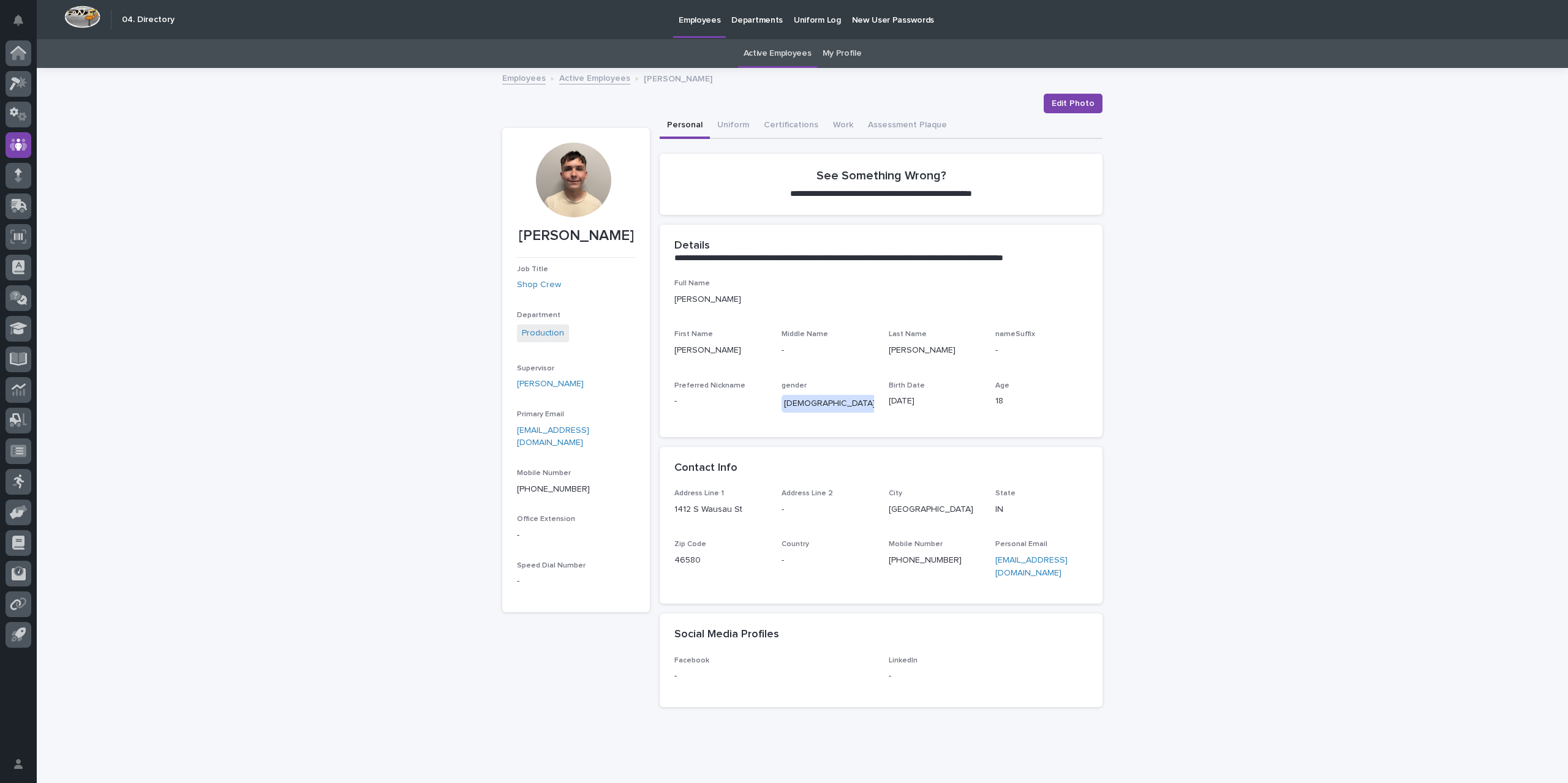
click at [579, 77] on link "Active Employees" at bounding box center [595, 77] width 71 height 14
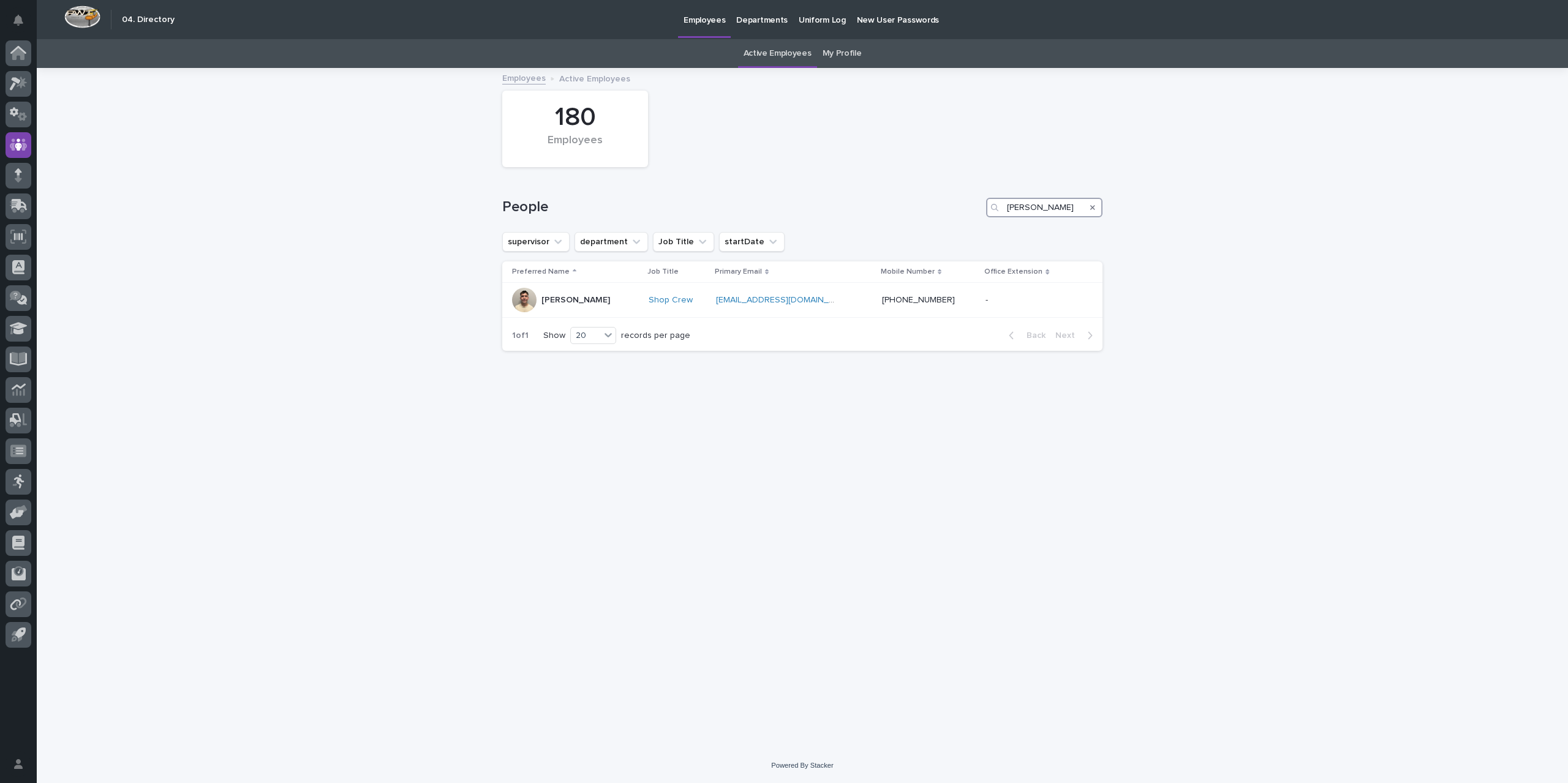
click at [1044, 211] on input "[PERSON_NAME]" at bounding box center [1044, 207] width 116 height 20
click at [1095, 207] on icon "Search" at bounding box center [1093, 207] width 5 height 7
click at [1017, 208] on input "Search" at bounding box center [1044, 207] width 116 height 20
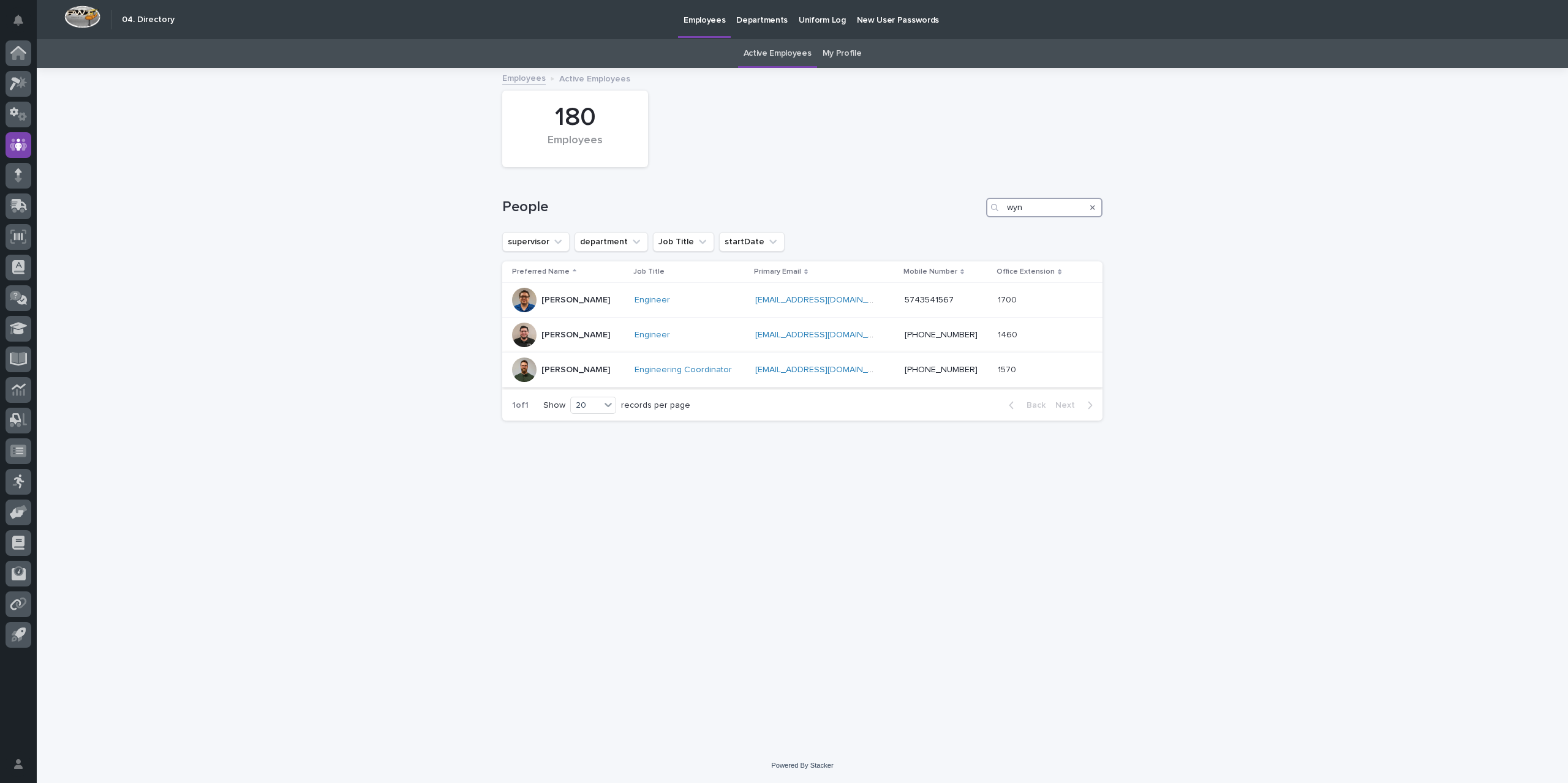
type input "wyn"
click at [600, 367] on p "[PERSON_NAME]" at bounding box center [576, 370] width 69 height 10
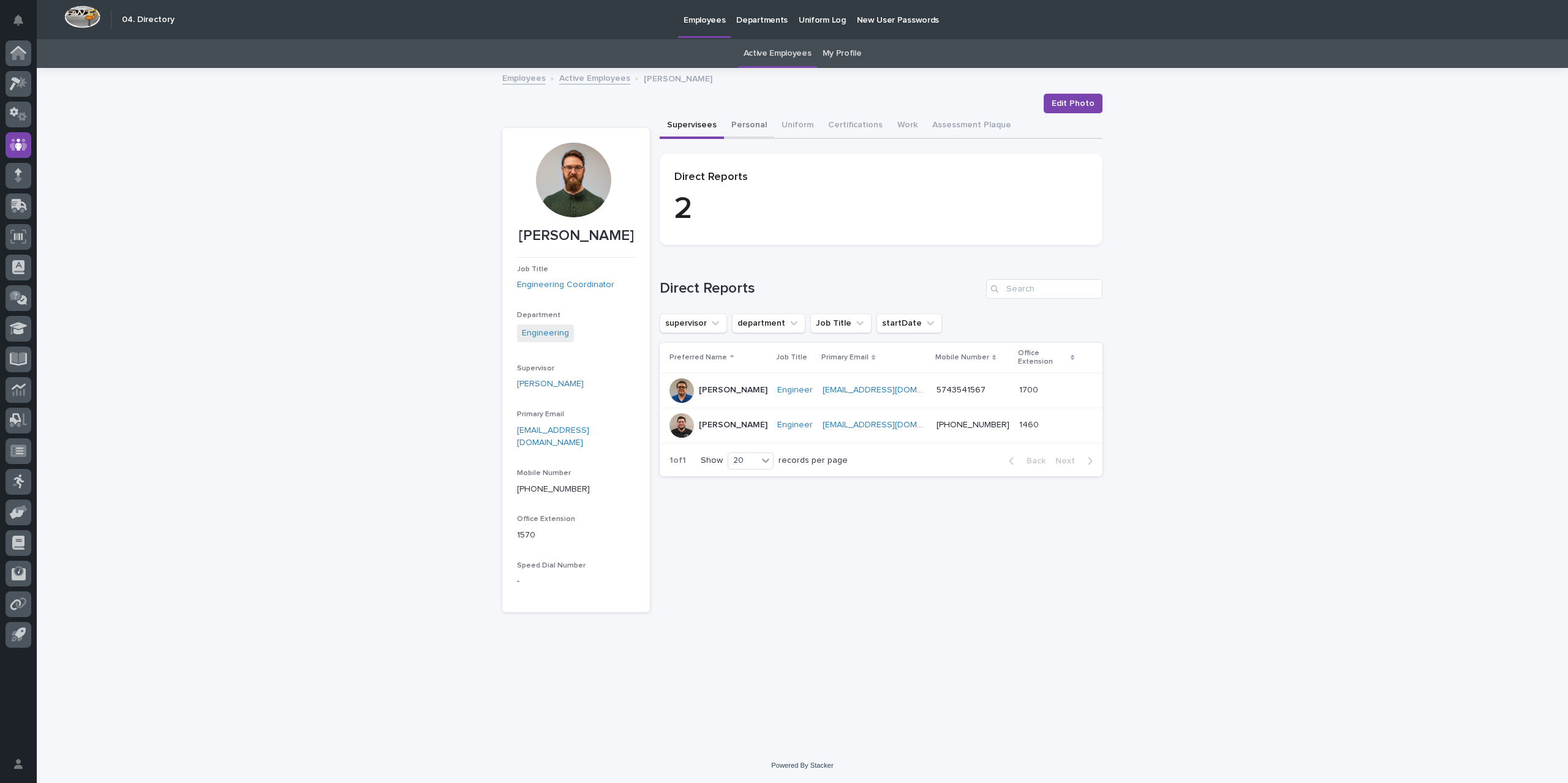
click at [748, 120] on button "Personal" at bounding box center [749, 126] width 50 height 26
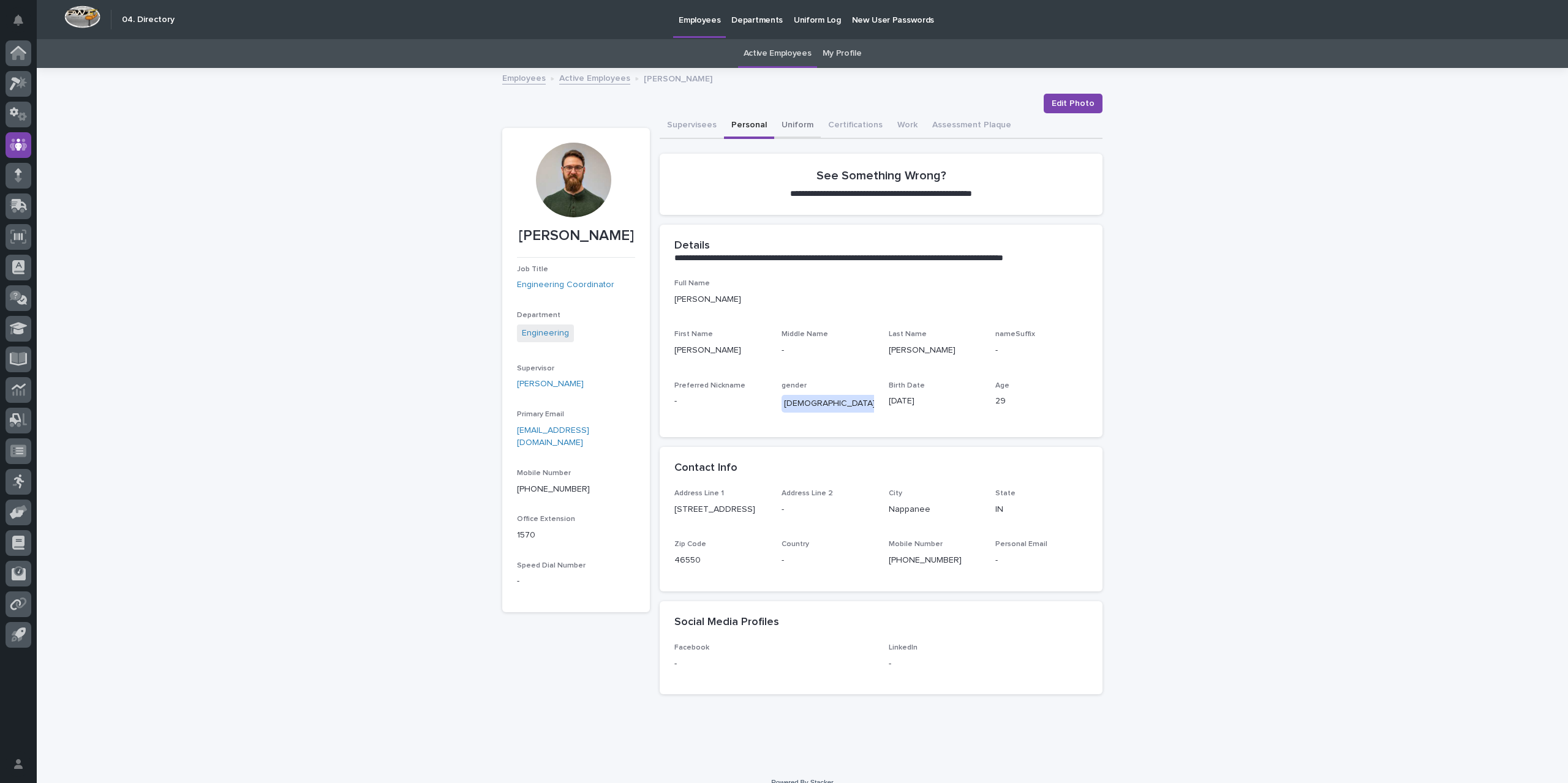
click at [797, 122] on button "Uniform" at bounding box center [798, 126] width 47 height 26
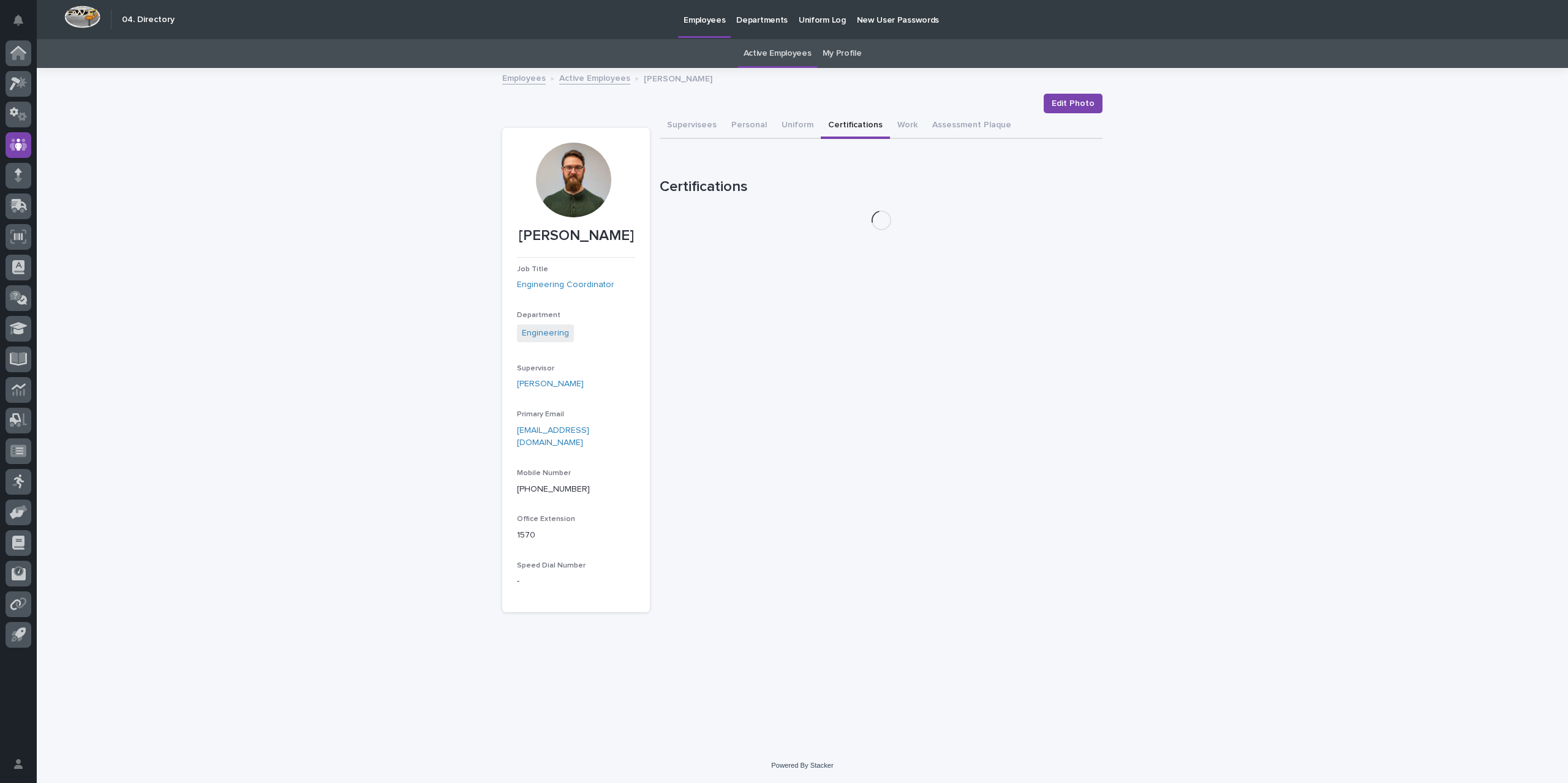
click at [870, 128] on button "Certifications" at bounding box center [855, 126] width 69 height 26
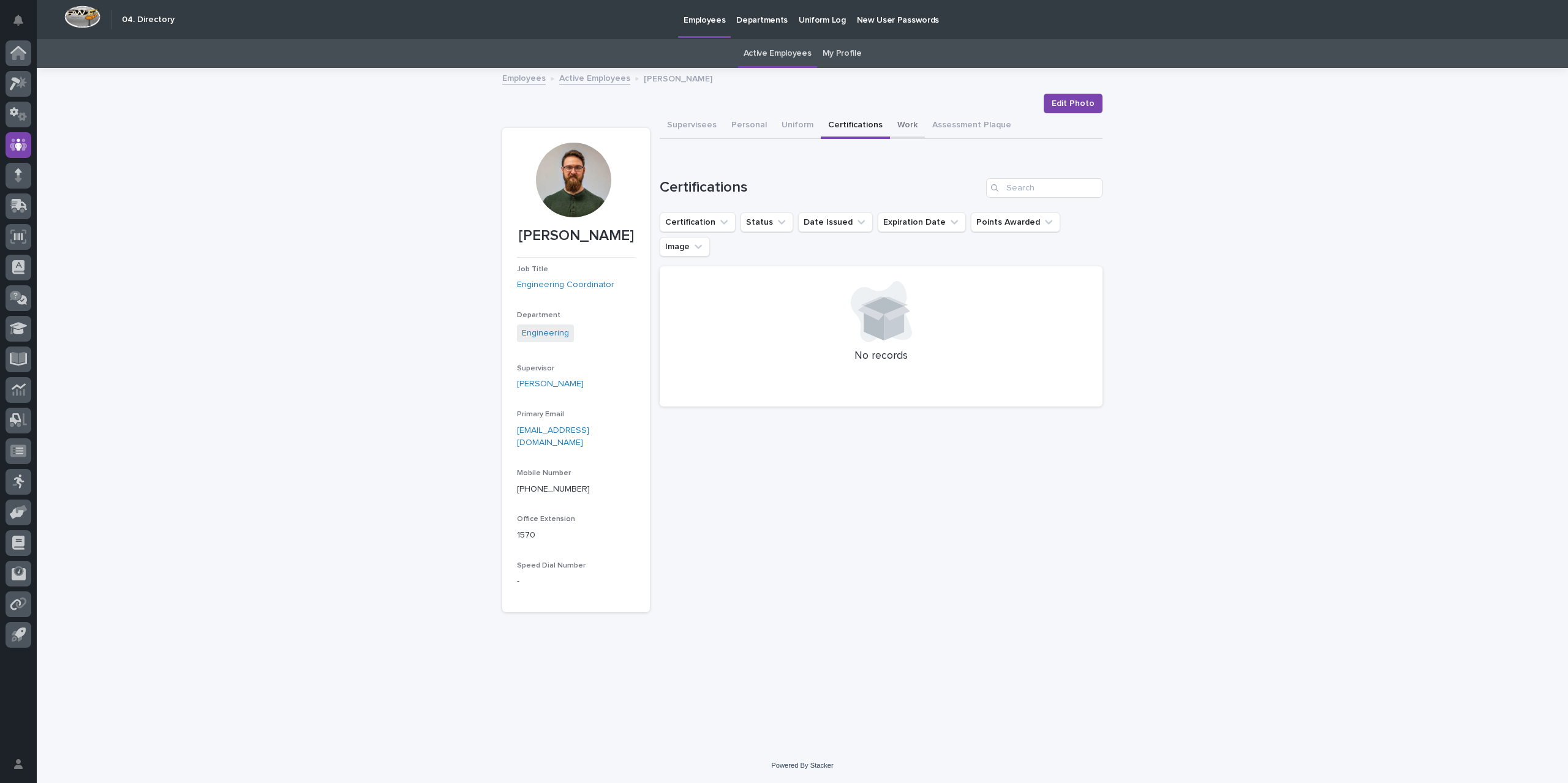
click at [900, 126] on button "Work" at bounding box center [907, 126] width 35 height 26
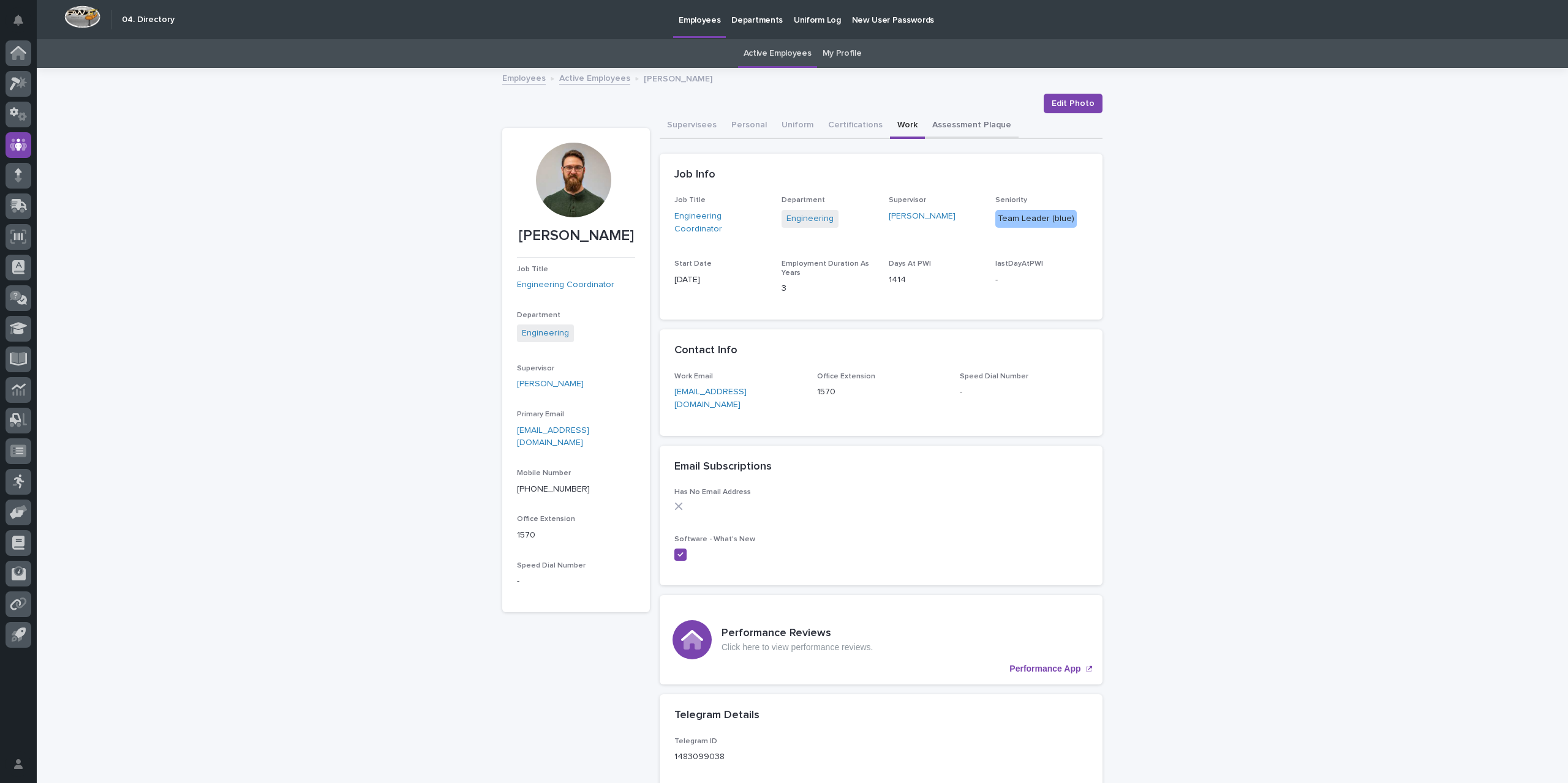
click at [953, 125] on button "Assessment Plaque" at bounding box center [972, 126] width 94 height 26
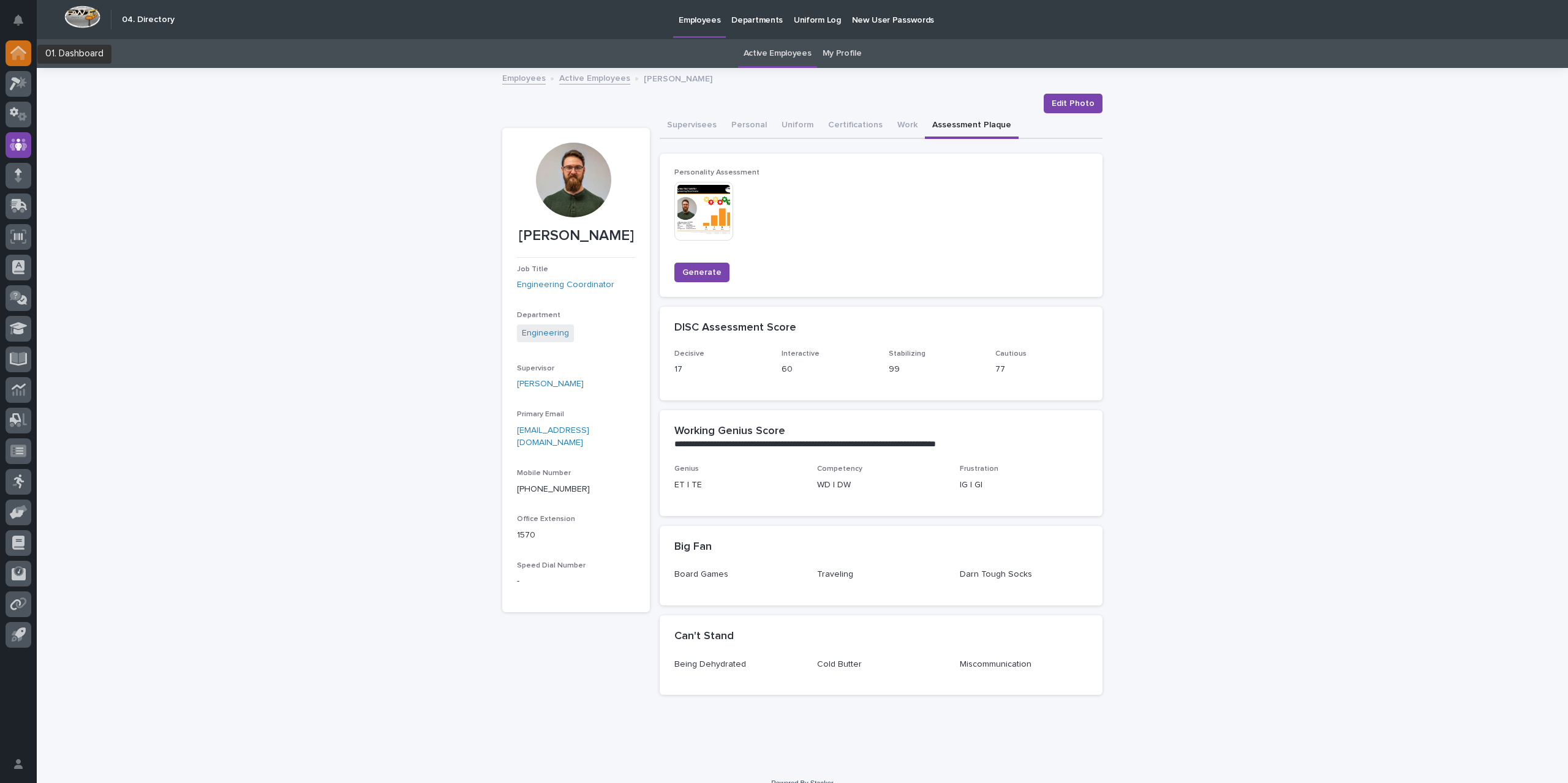
click at [9, 57] on div at bounding box center [18, 54] width 26 height 26
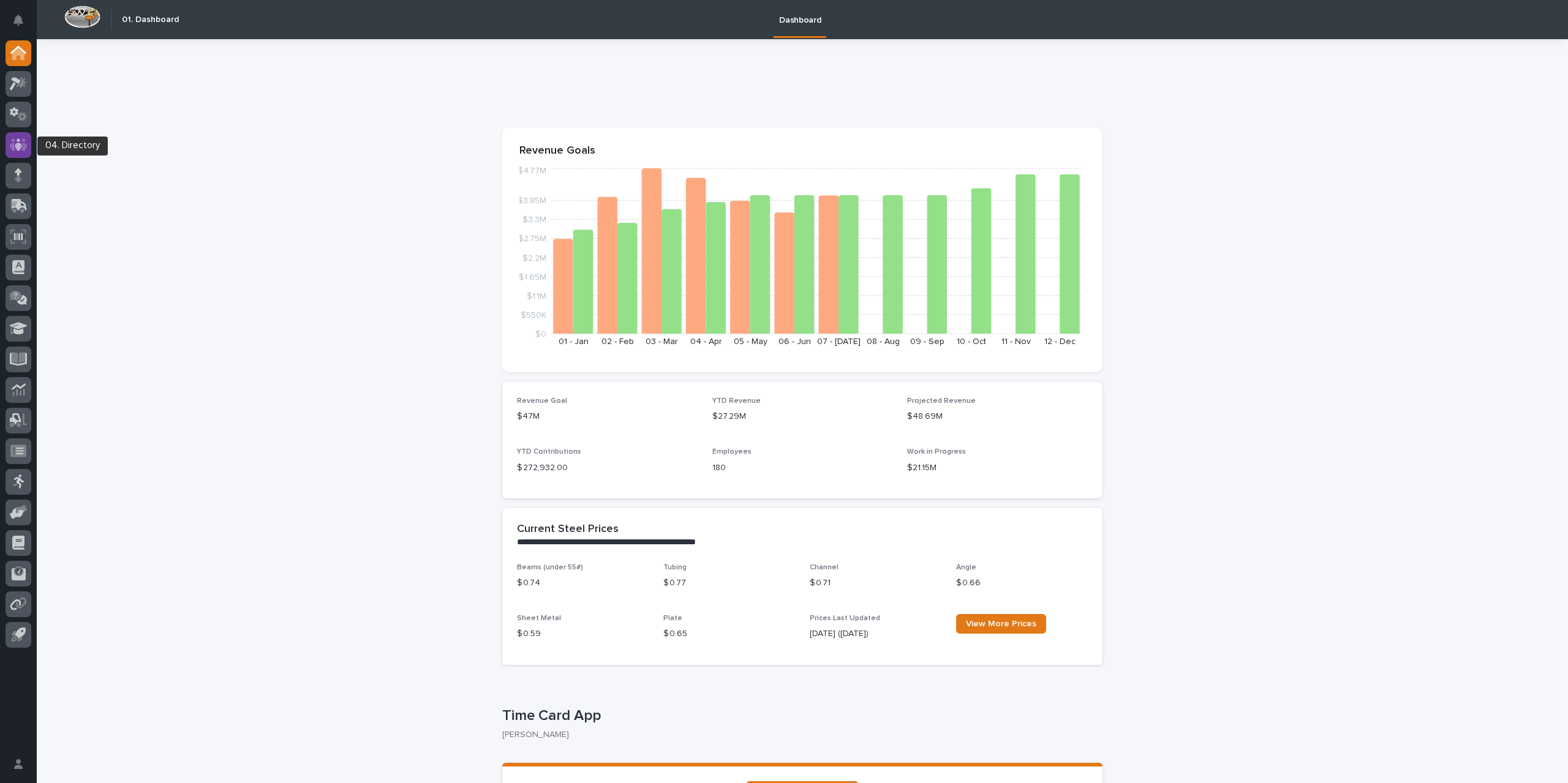
click at [18, 145] on icon at bounding box center [18, 144] width 7 height 12
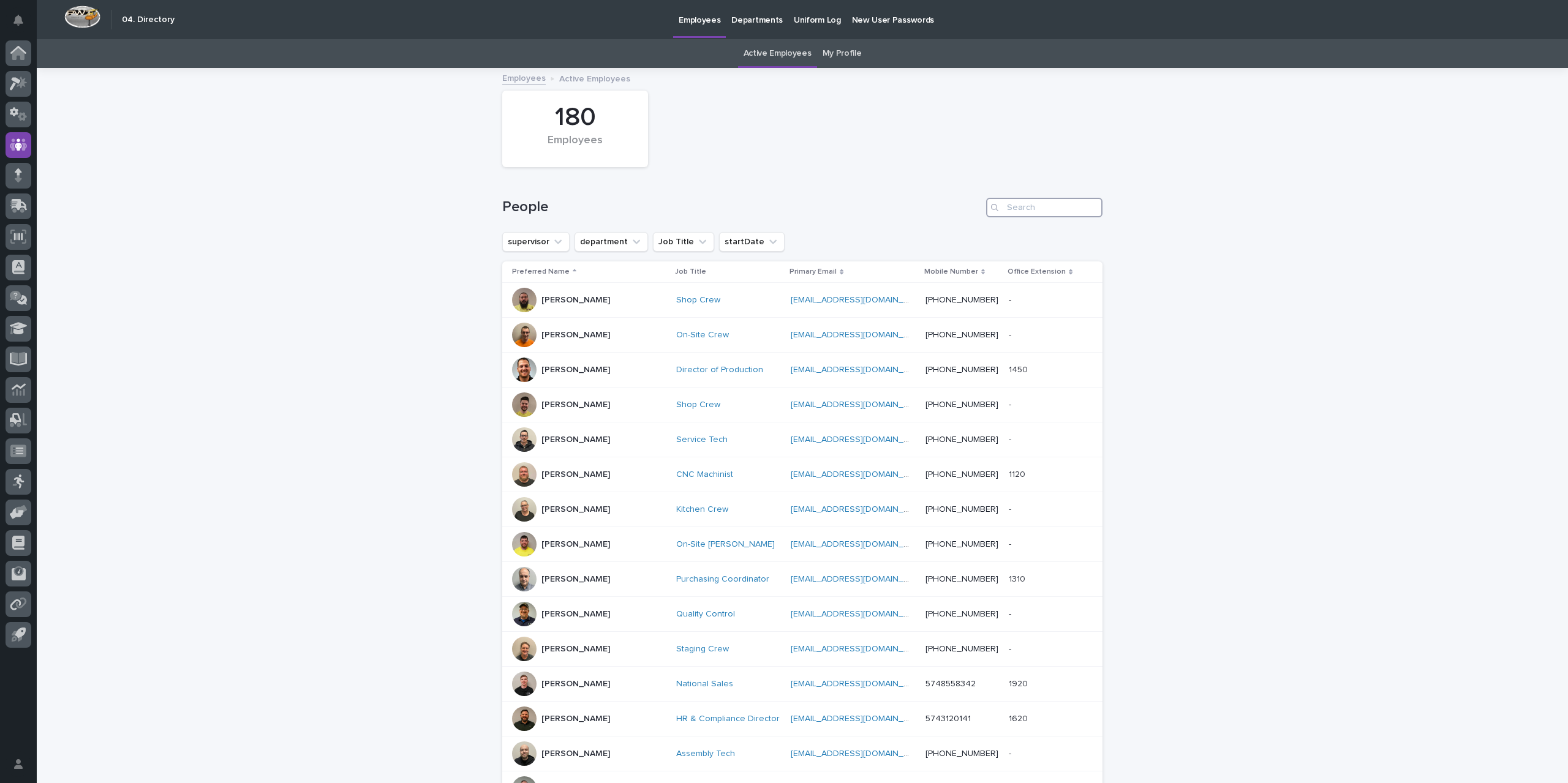
click at [1028, 199] on input "Search" at bounding box center [1044, 207] width 116 height 20
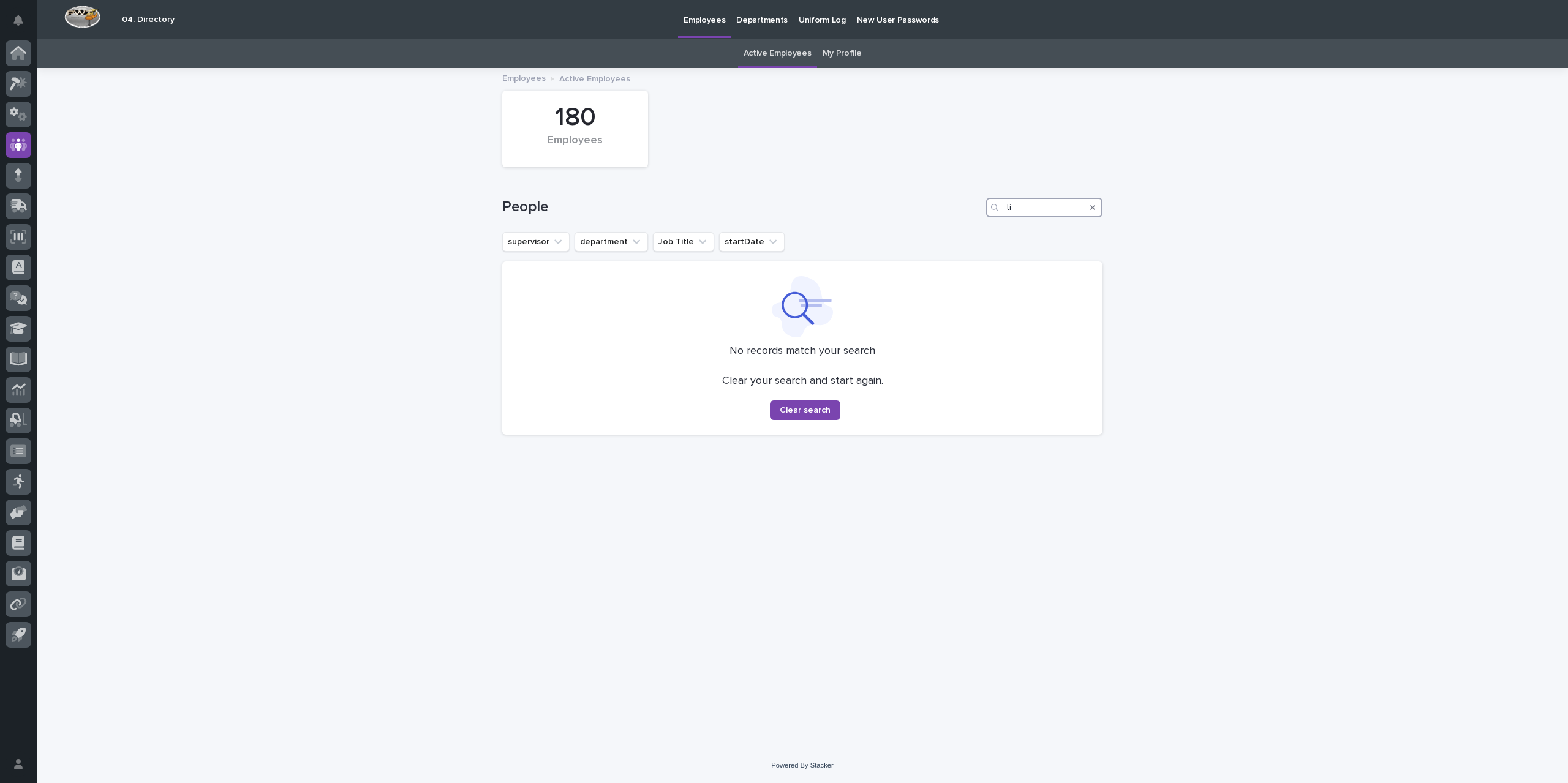
type input "t"
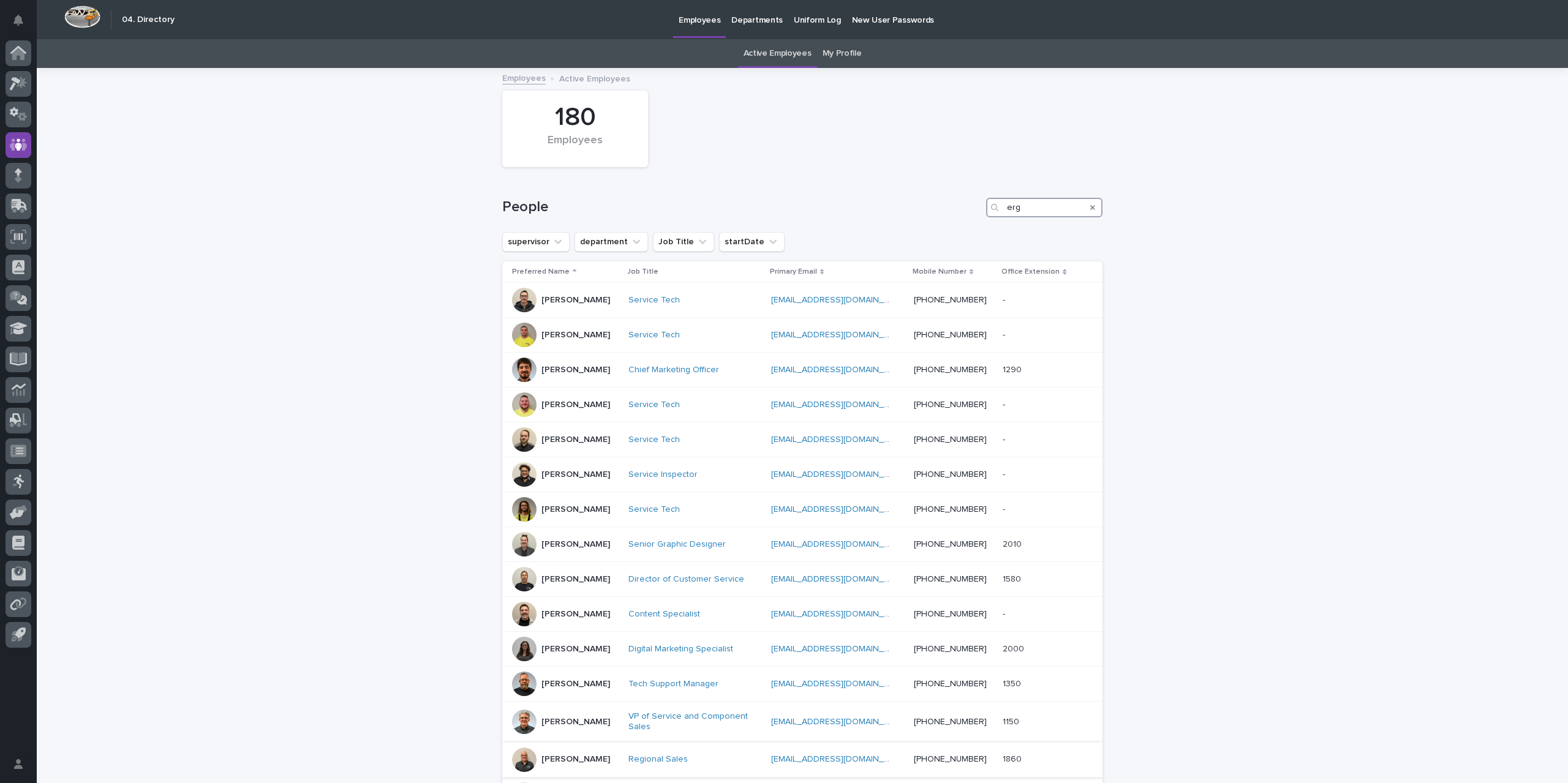
type input "erg"
click at [591, 758] on div "[PERSON_NAME]" at bounding box center [565, 760] width 107 height 24
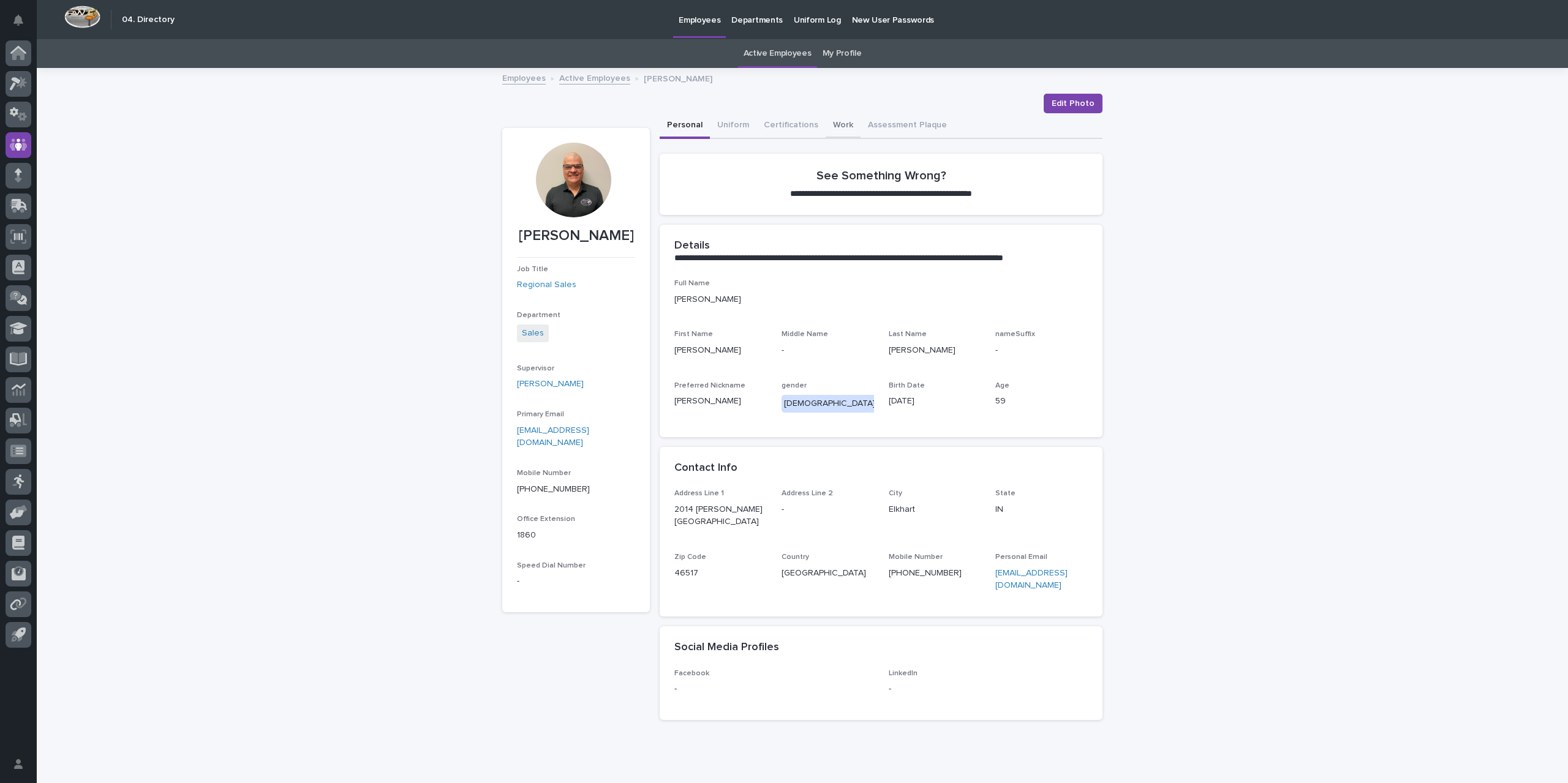
click at [828, 115] on button "Work" at bounding box center [843, 126] width 35 height 26
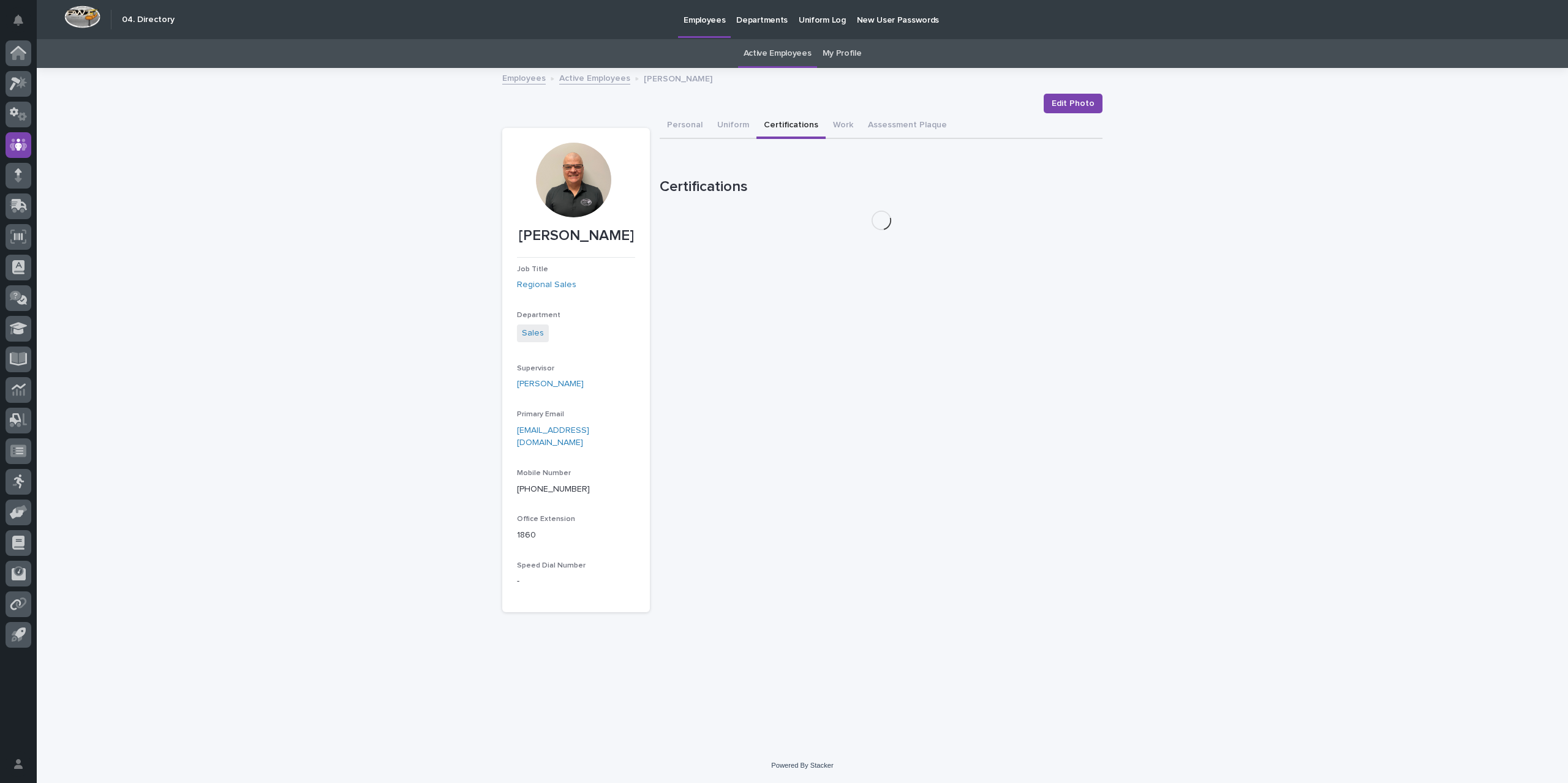
click at [763, 121] on button "Certifications" at bounding box center [791, 126] width 69 height 26
click at [732, 119] on button "Uniform" at bounding box center [734, 126] width 47 height 26
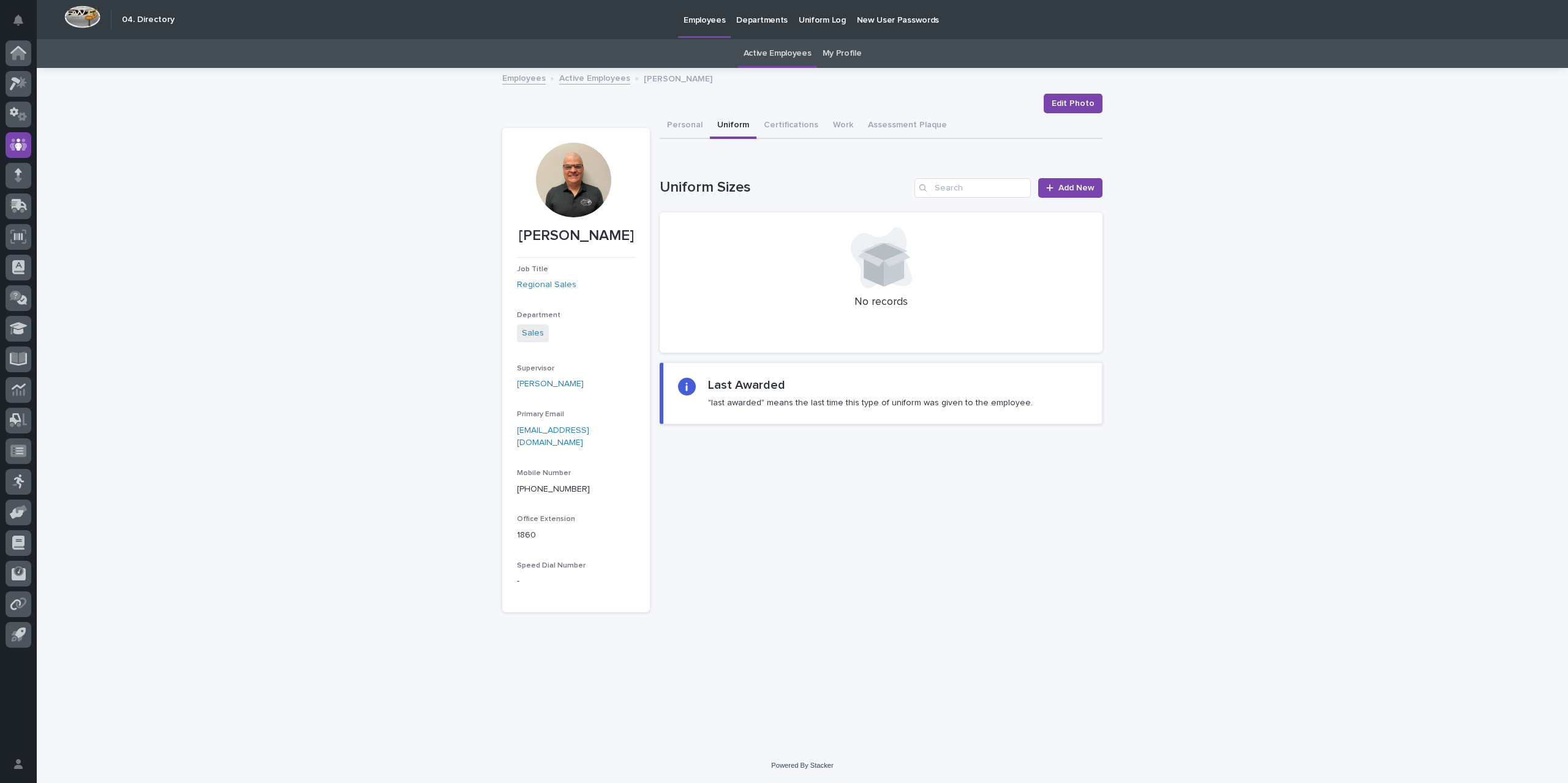
click at [5, 56] on div at bounding box center [18, 346] width 36 height 612
click at [10, 56] on icon at bounding box center [18, 53] width 16 height 14
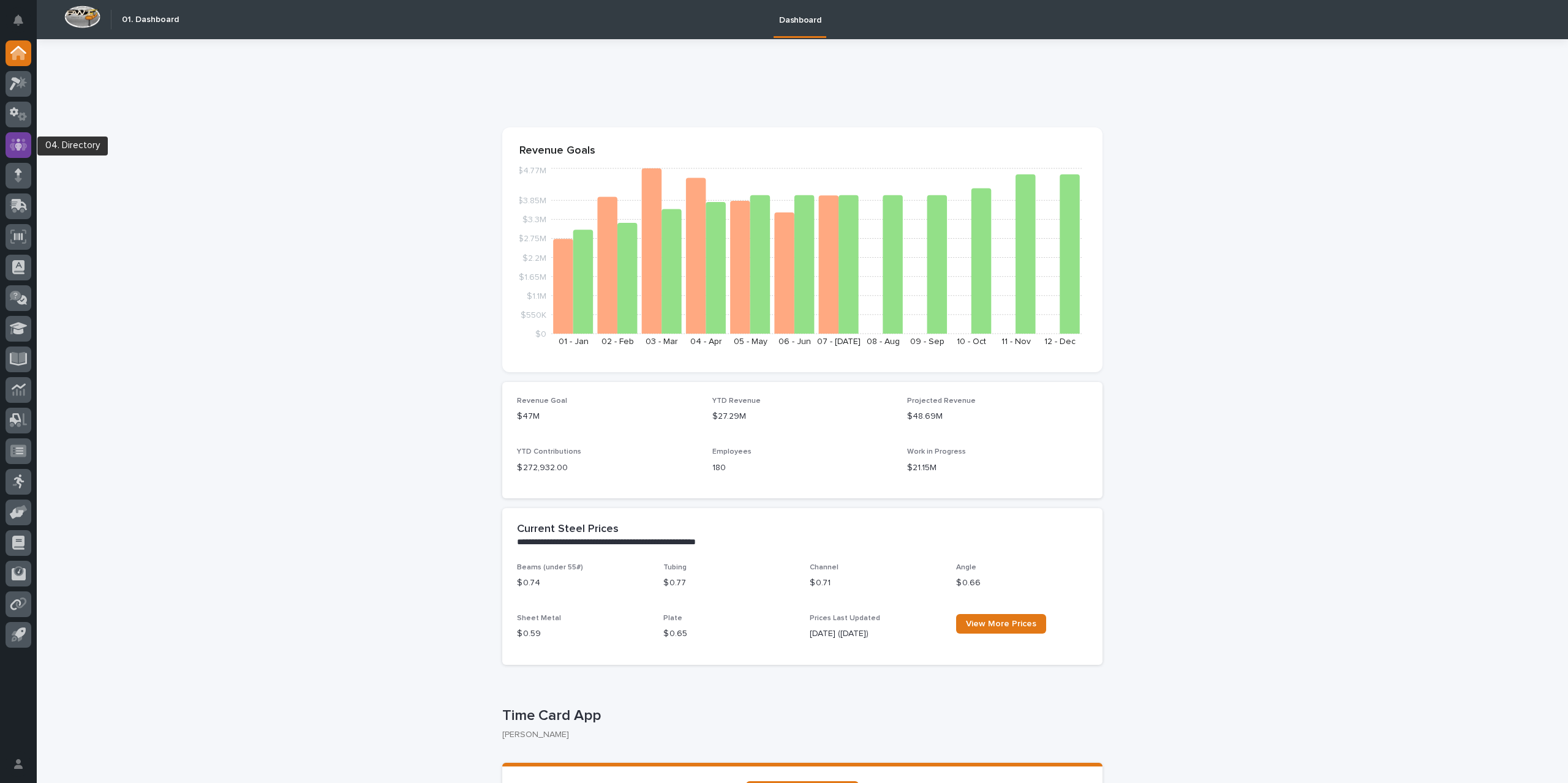
click at [17, 142] on icon at bounding box center [18, 145] width 17 height 14
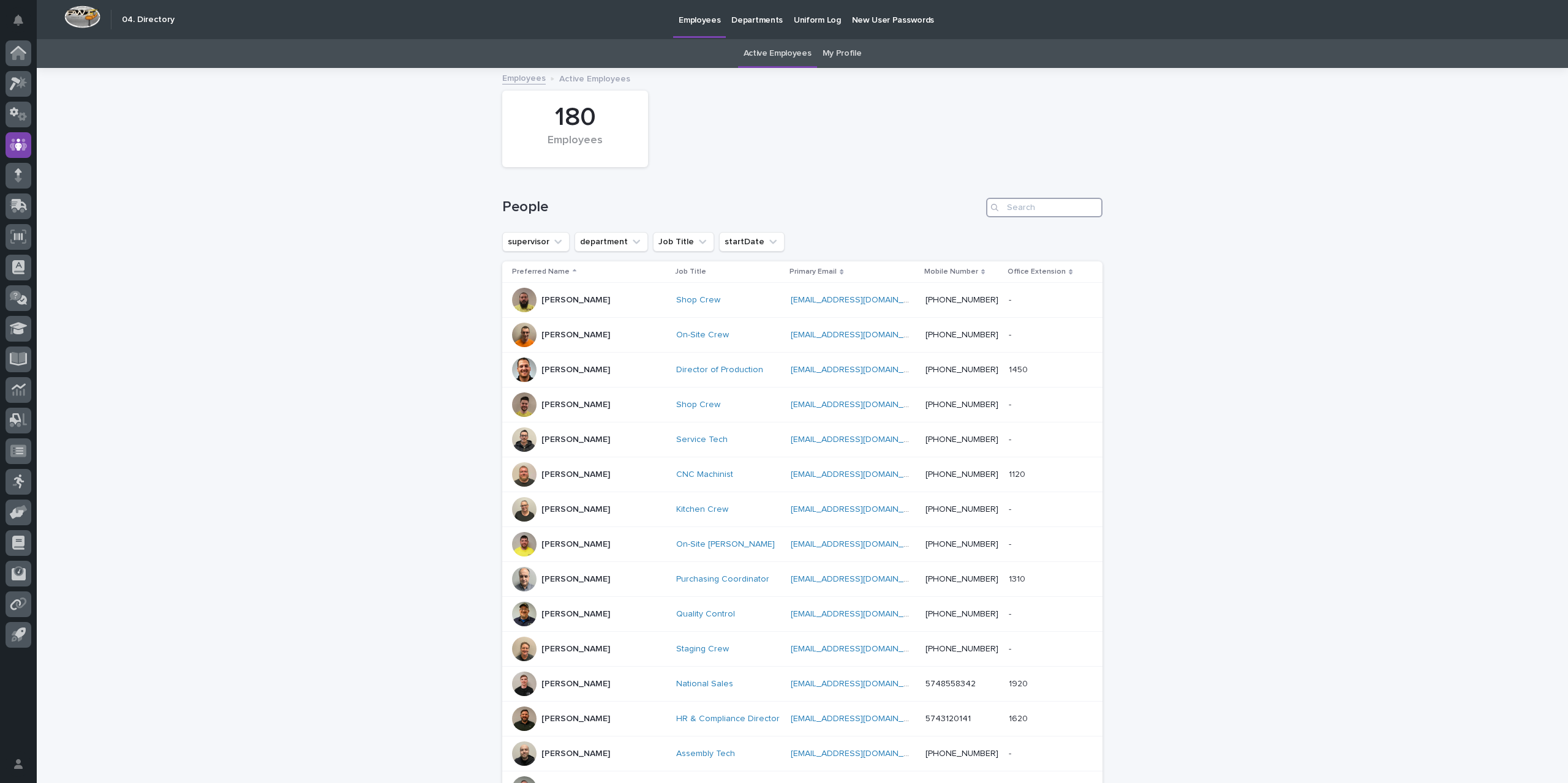
click at [1007, 208] on input "Search" at bounding box center [1044, 207] width 116 height 20
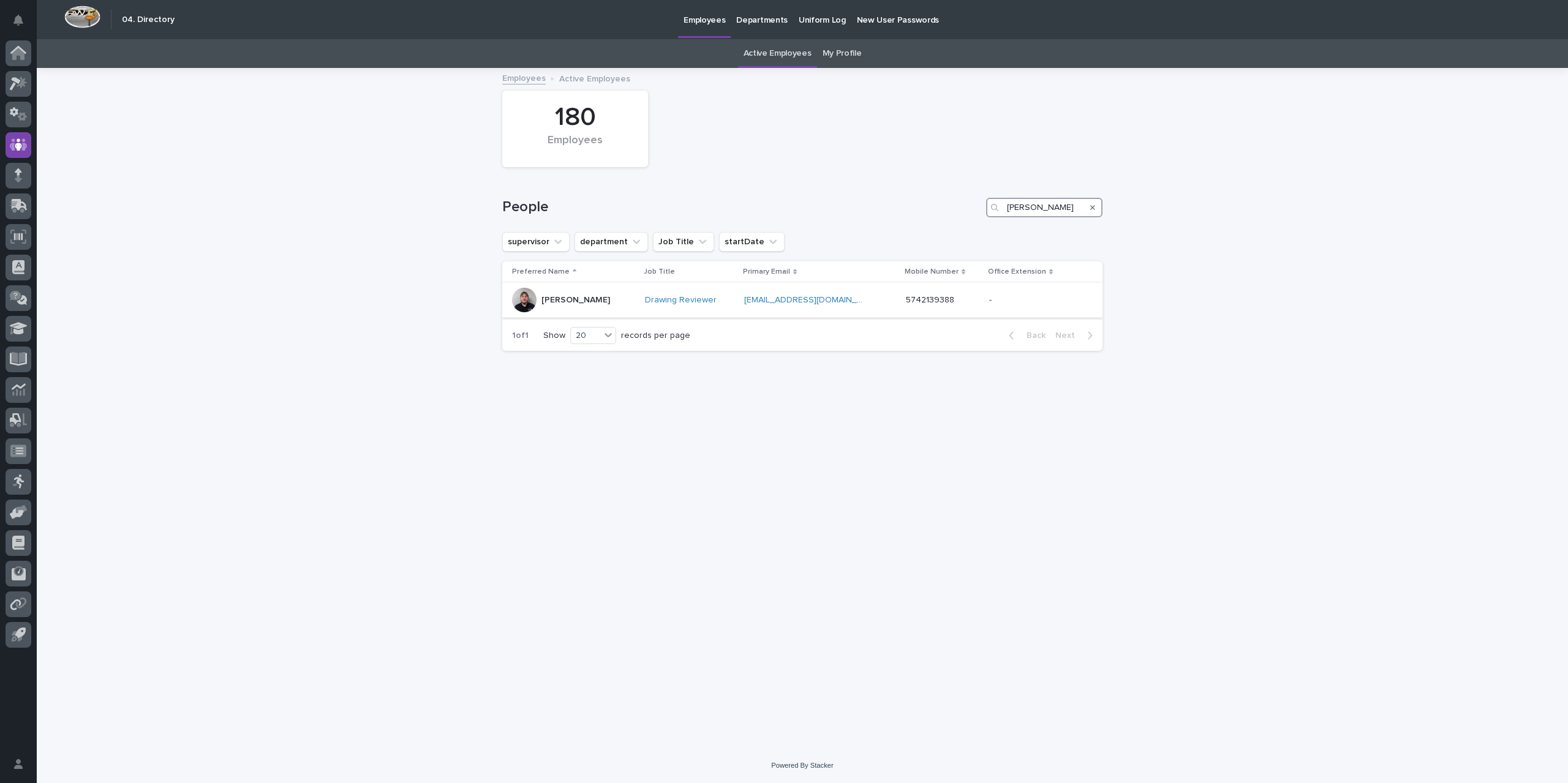
type input "[PERSON_NAME]"
click at [615, 299] on div "[PERSON_NAME]" at bounding box center [574, 300] width 123 height 24
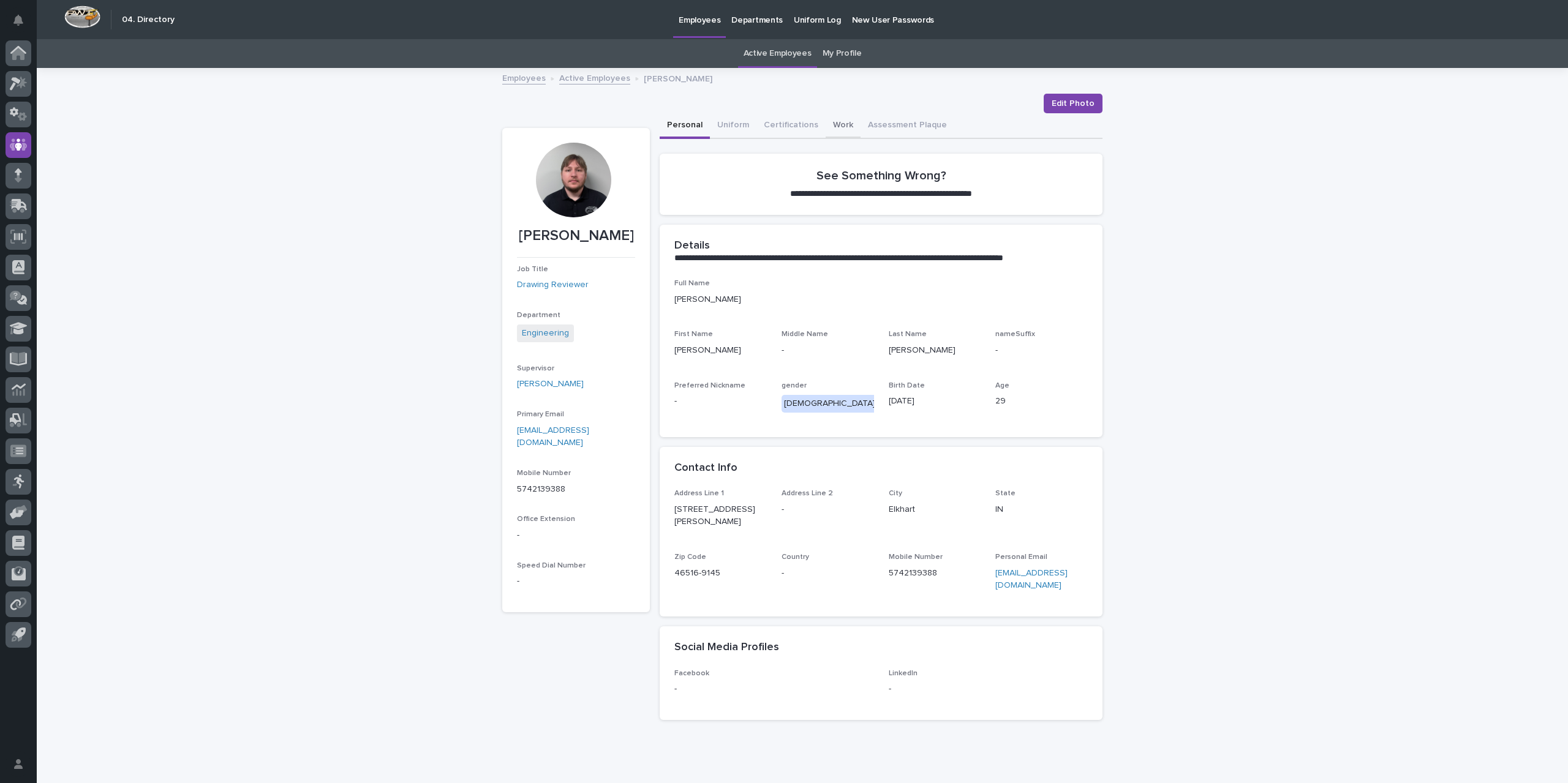
click at [826, 124] on button "Work" at bounding box center [843, 126] width 35 height 26
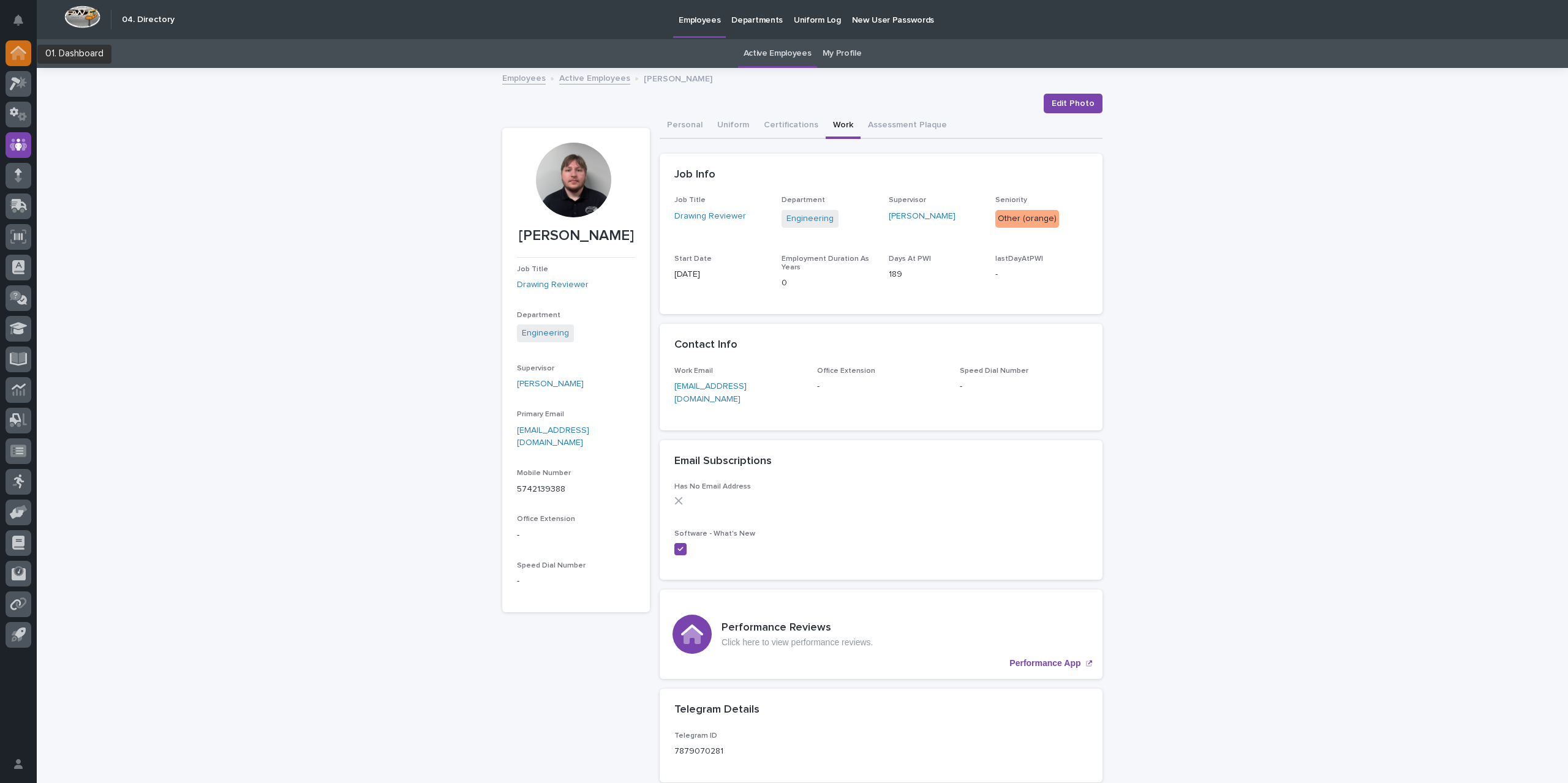
click at [20, 55] on icon at bounding box center [18, 54] width 12 height 12
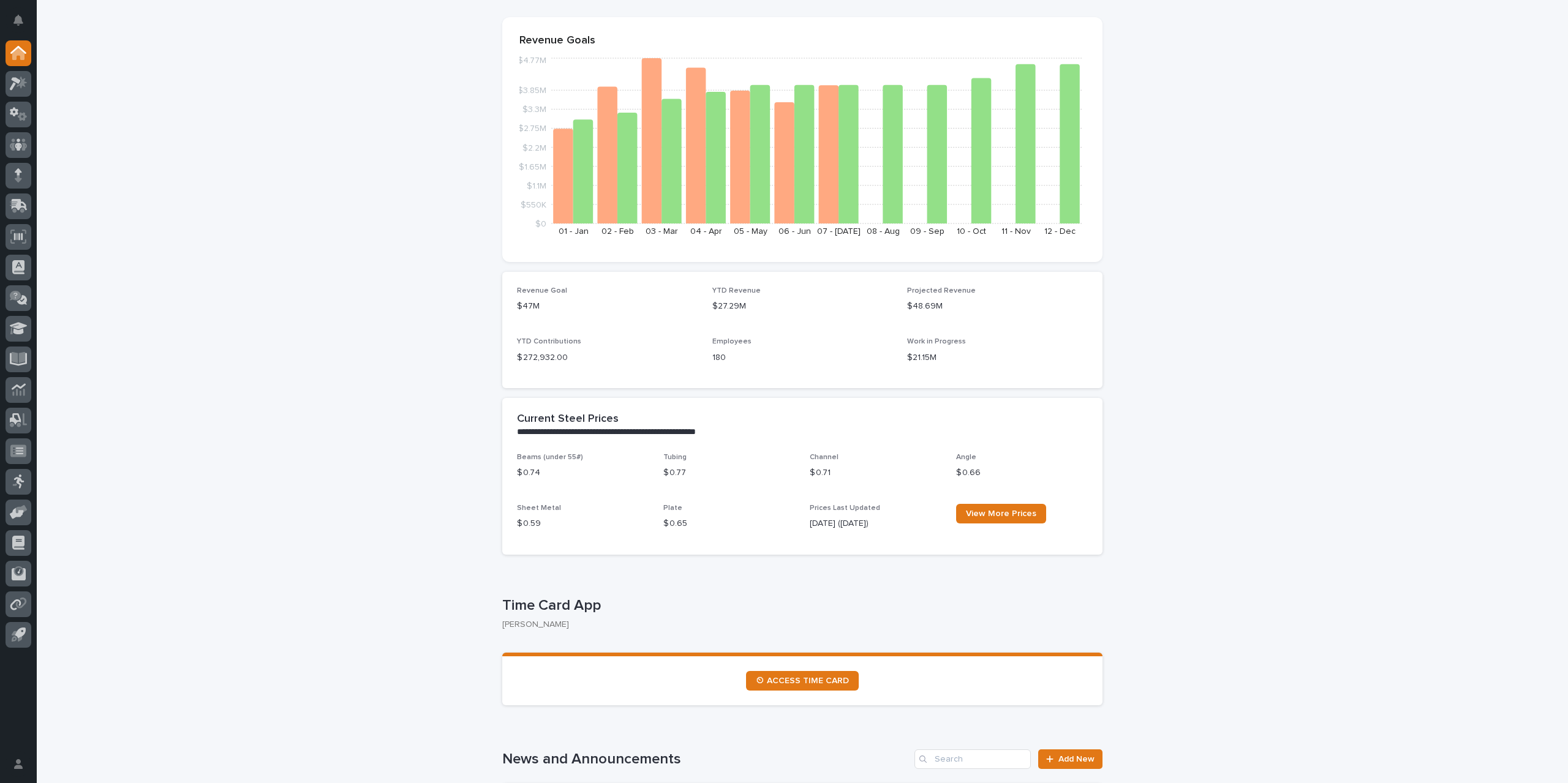
scroll to position [184, 0]
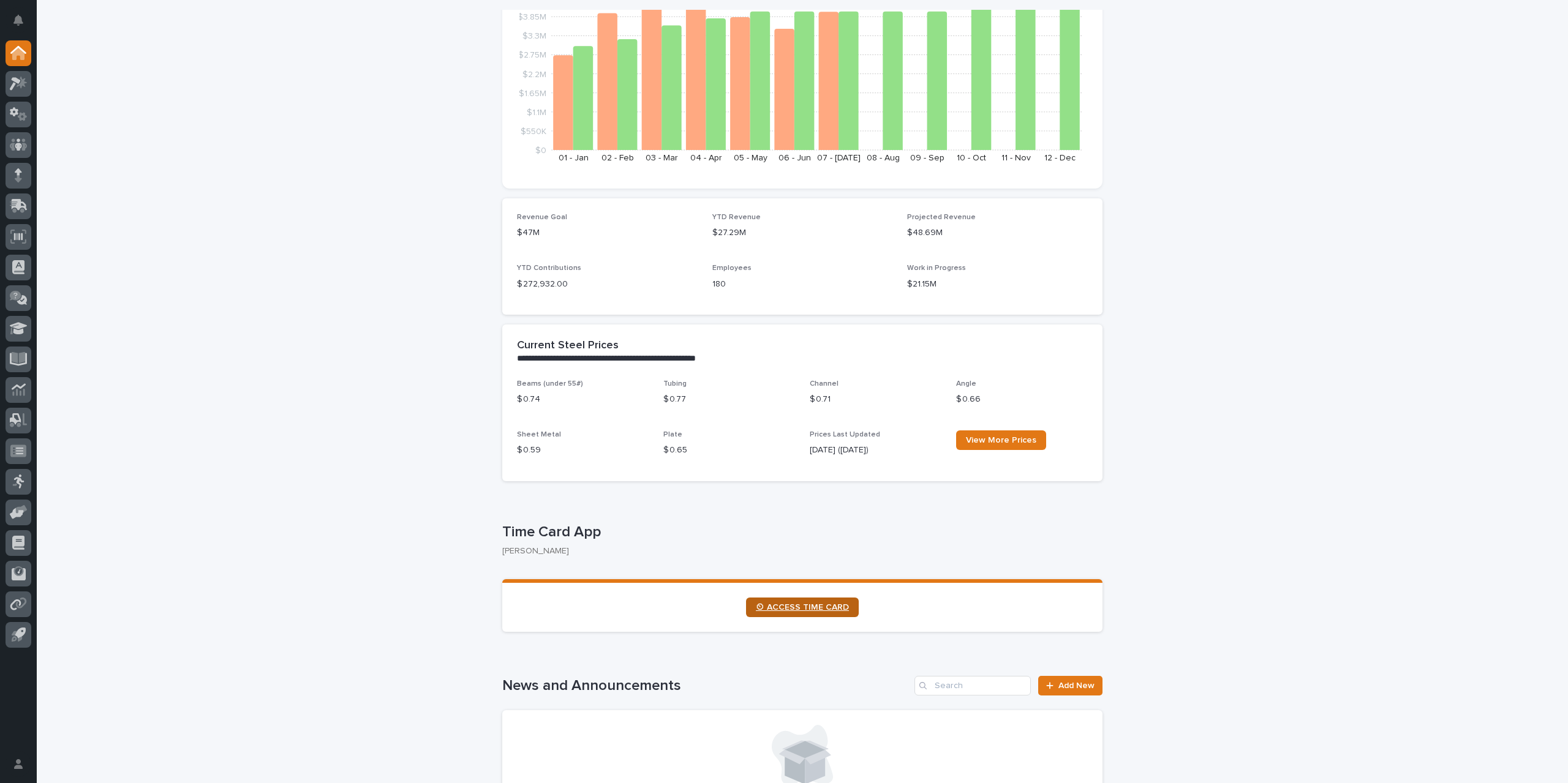
click at [792, 608] on span "⏲ ACCESS TIME CARD" at bounding box center [801, 608] width 93 height 9
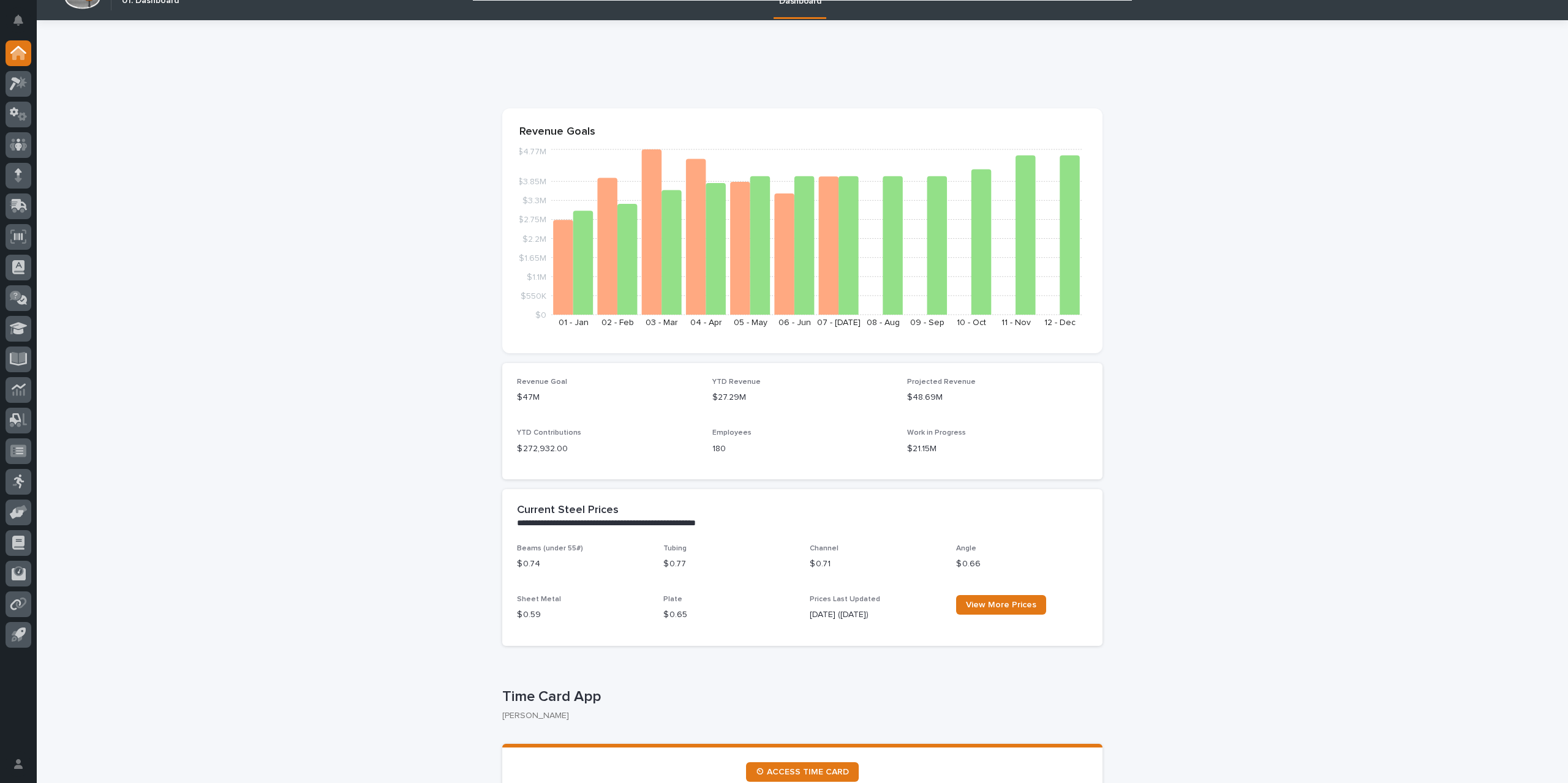
scroll to position [0, 0]
